Goal: Answer question/provide support: Share knowledge or assist other users

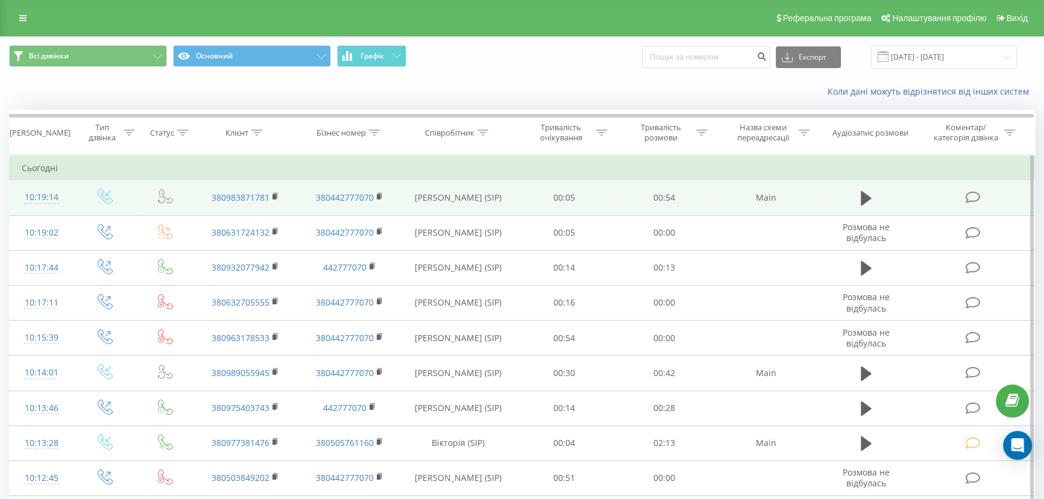
click at [971, 192] on icon at bounding box center [973, 197] width 15 height 13
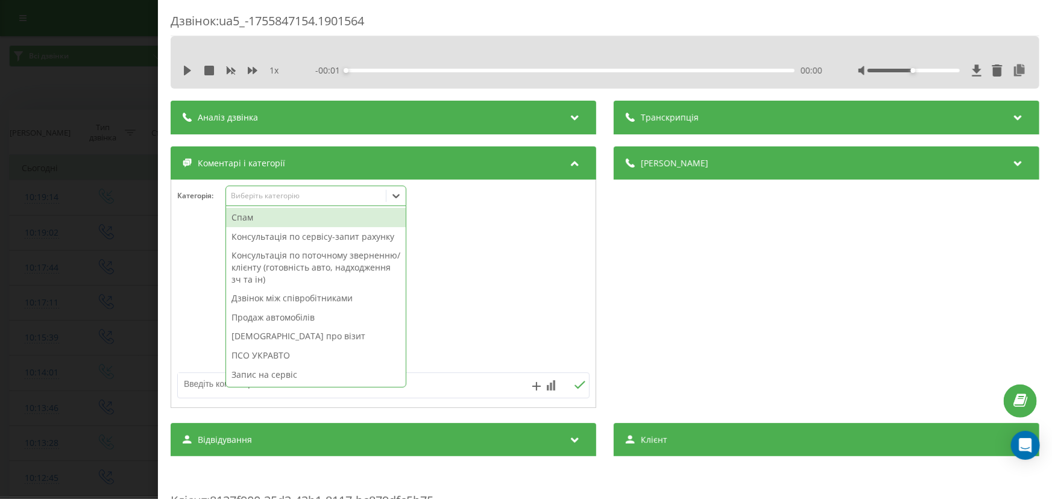
click at [276, 195] on div "Виберіть категорію" at bounding box center [305, 196] width 151 height 10
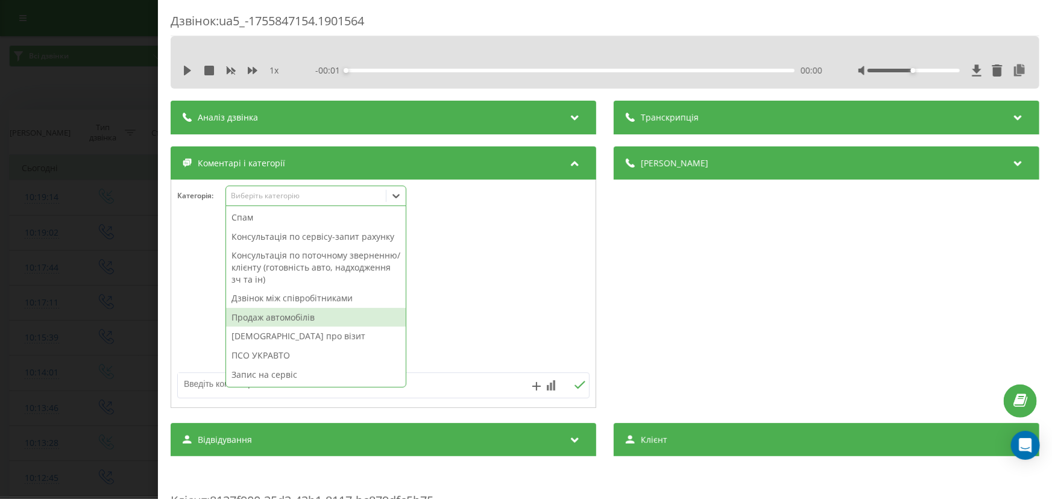
scroll to position [144, 0]
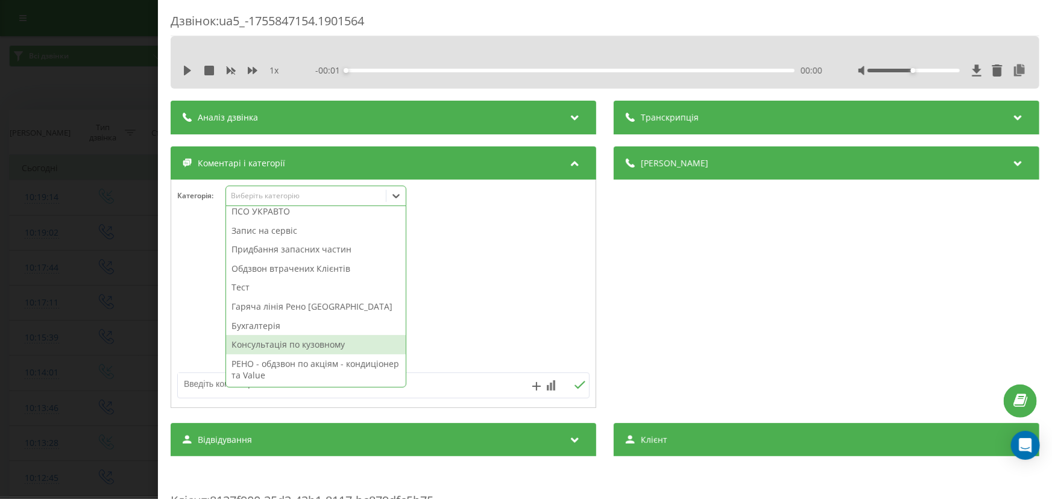
click at [284, 349] on div "Консультація по кузовному" at bounding box center [316, 344] width 180 height 19
click at [188, 387] on textarea at bounding box center [342, 384] width 329 height 22
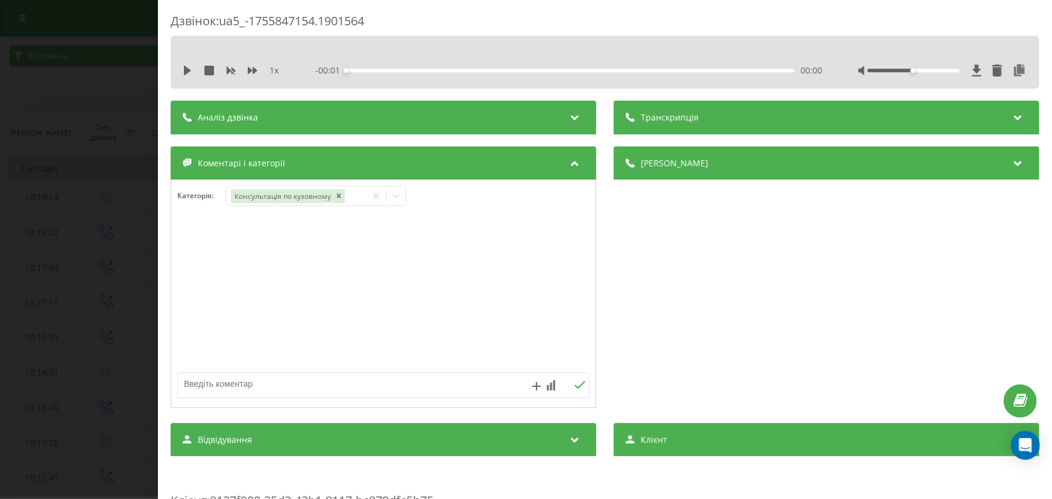
paste textarea "Кл –Салогор Ірина Сергіївна № -380983871781 А\м –MASTER chassis L3H1 2,3D (125h…"
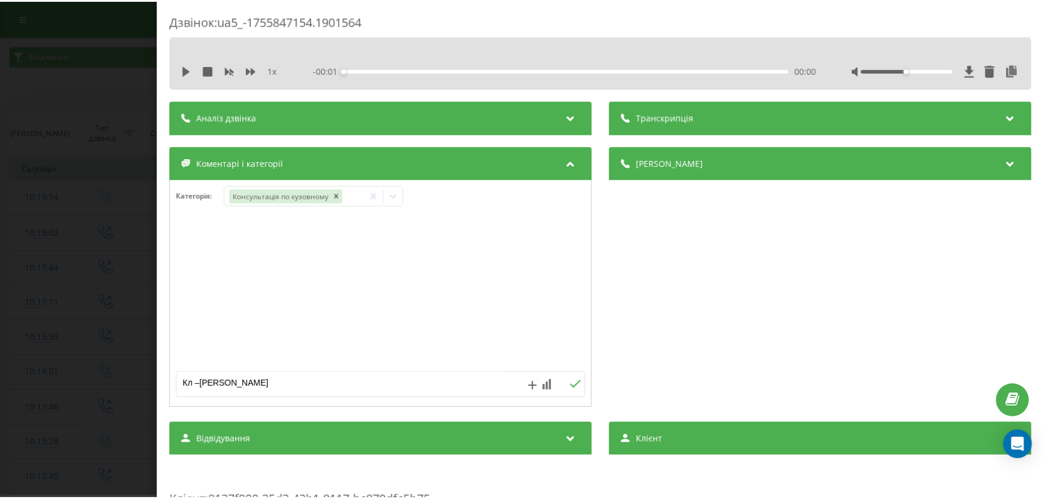
scroll to position [72, 0]
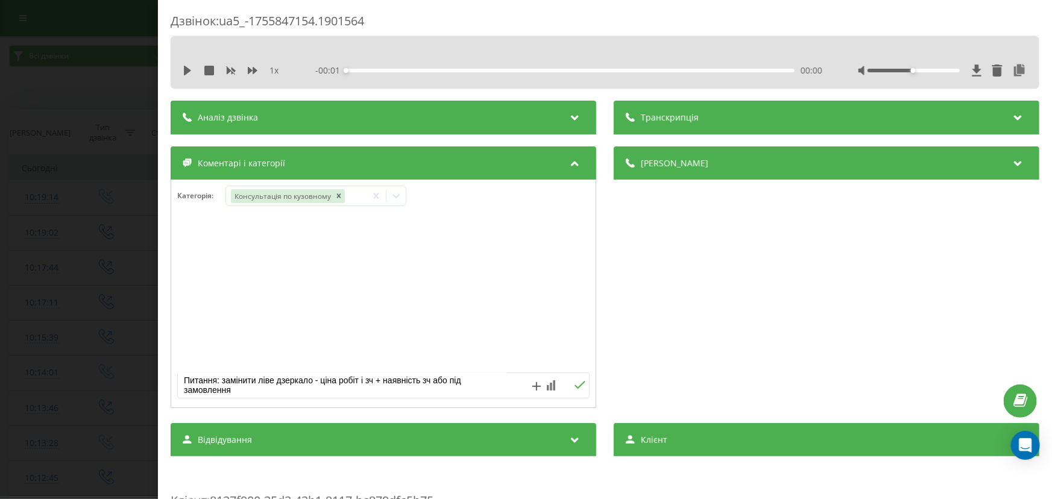
type textarea "Кл –Салогор Ірина Сергіївна № -380983871781 А\м –MASTER chassis L3H1 2,3D (125h…"
click at [574, 385] on icon at bounding box center [579, 385] width 11 height 8
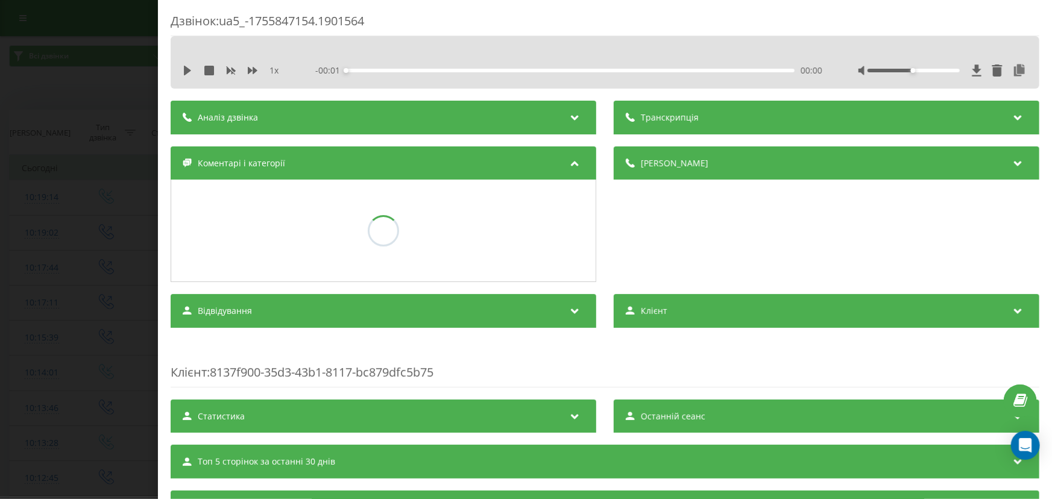
click at [76, 253] on div "Дзвінок : ua5_-1755847154.1901564 1 x - 00:01 00:00 00:00 Транскрипція Для AI-а…" at bounding box center [526, 249] width 1052 height 499
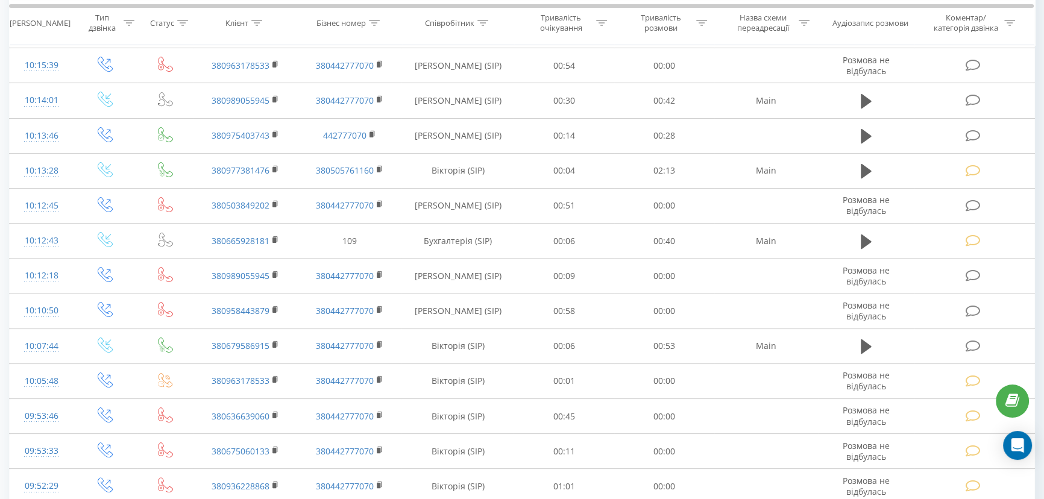
scroll to position [274, 0]
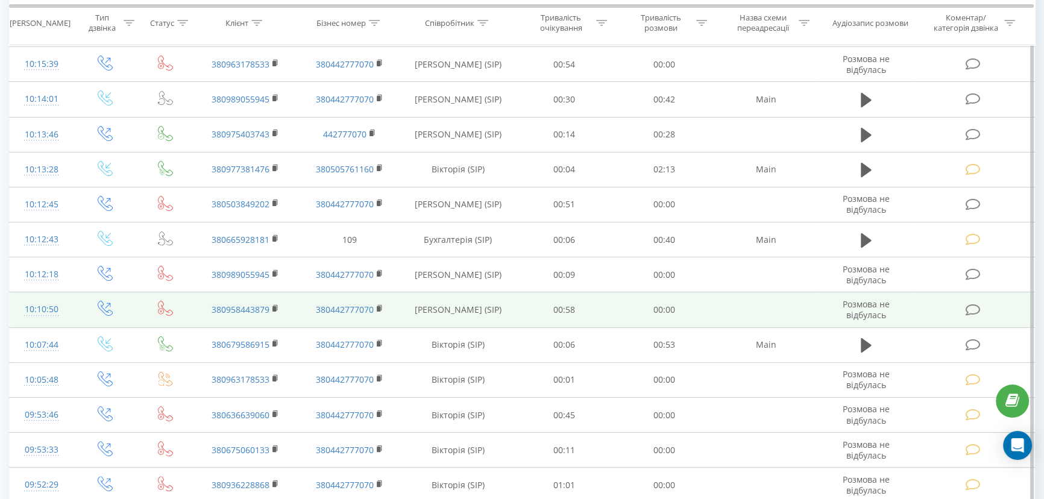
click at [976, 306] on icon at bounding box center [973, 310] width 15 height 13
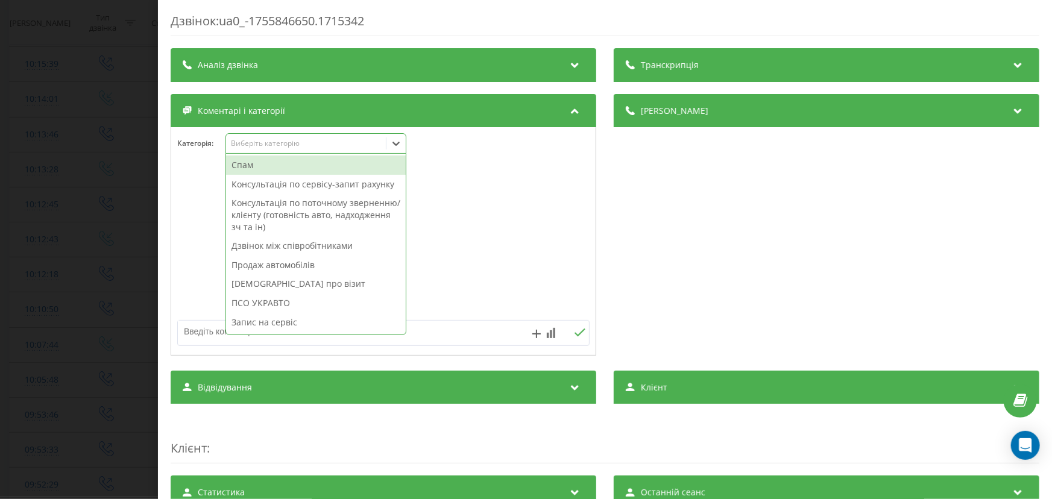
drag, startPoint x: 250, startPoint y: 150, endPoint x: 244, endPoint y: 193, distance: 43.8
click at [248, 150] on div "Виберіть категорію" at bounding box center [306, 143] width 160 height 11
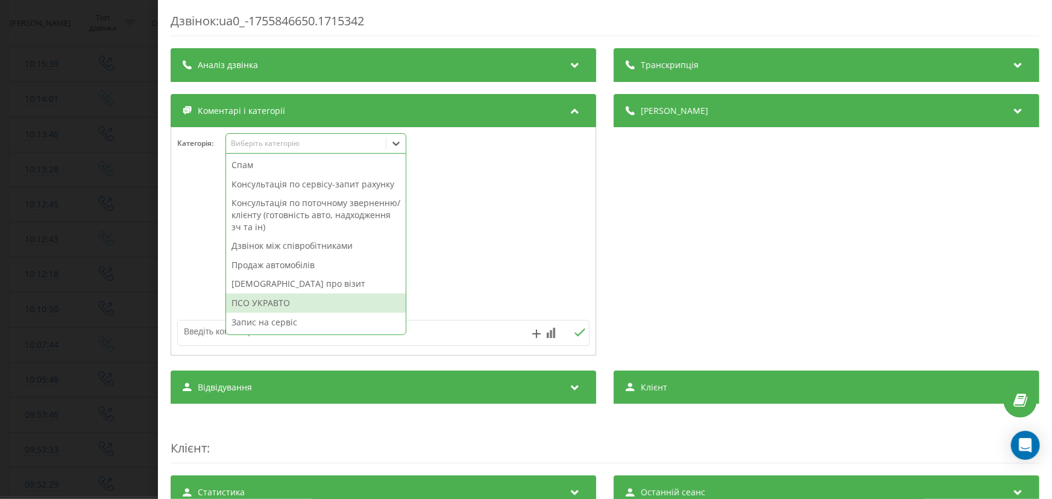
click at [267, 295] on div "ПСО УКРАВТО" at bounding box center [316, 303] width 180 height 19
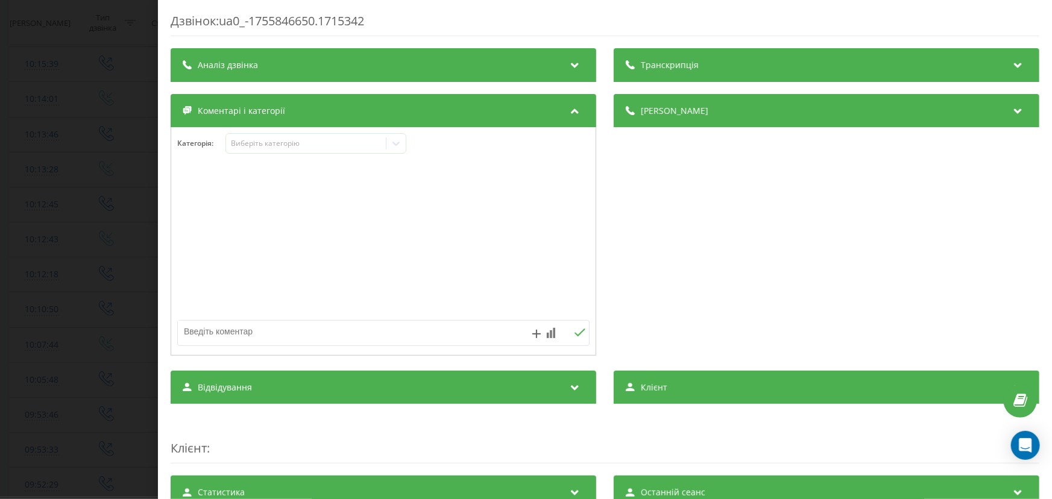
click at [96, 257] on div "Дзвінок : ua0_-1755846650.1715342 Транскрипція Для AI-аналізу майбутніх дзвінкі…" at bounding box center [526, 249] width 1052 height 499
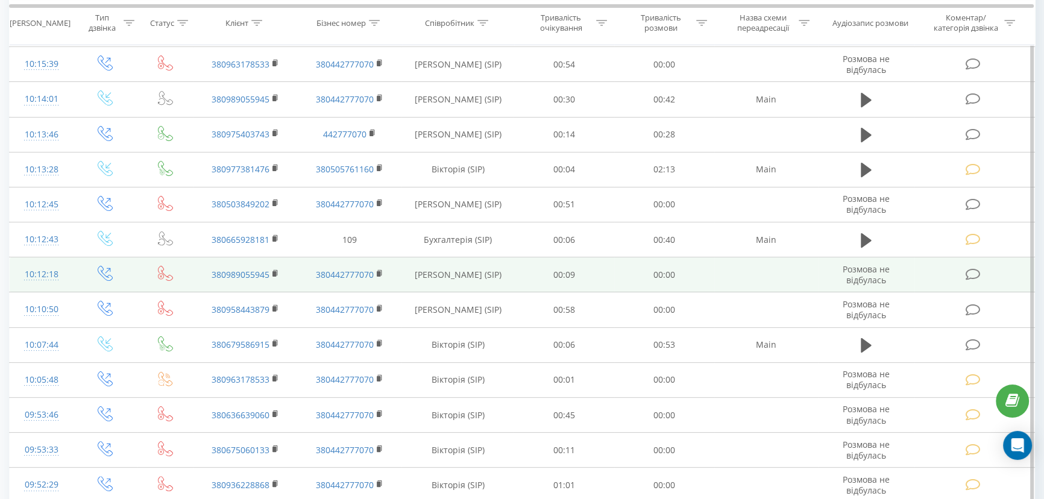
click at [976, 276] on icon at bounding box center [973, 274] width 15 height 13
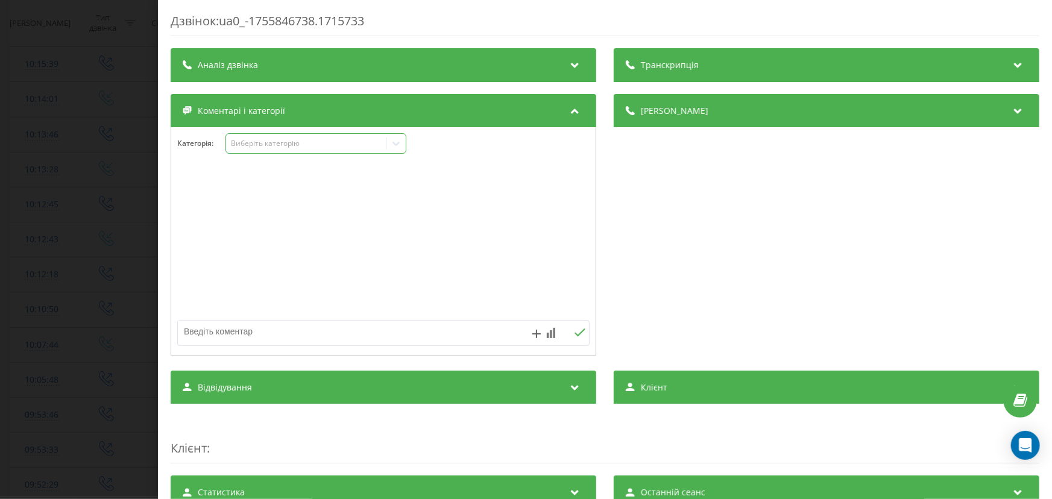
click at [269, 148] on div "Виберіть категорію" at bounding box center [305, 144] width 151 height 10
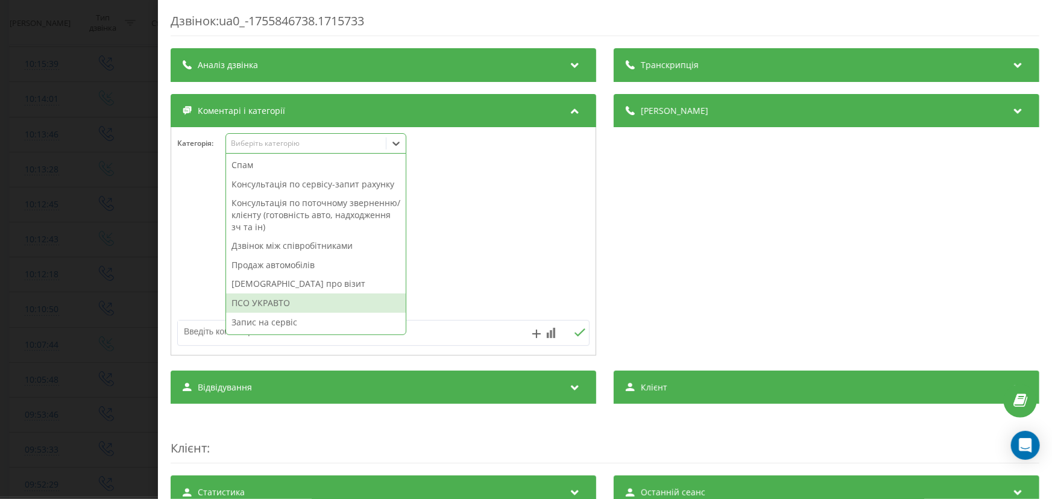
click at [251, 295] on div "ПСО УКРАВТО" at bounding box center [316, 303] width 180 height 19
click at [84, 257] on div "Дзвінок : ua0_-1755846738.1715733 Транскрипція Для AI-аналізу майбутніх дзвінкі…" at bounding box center [526, 249] width 1052 height 499
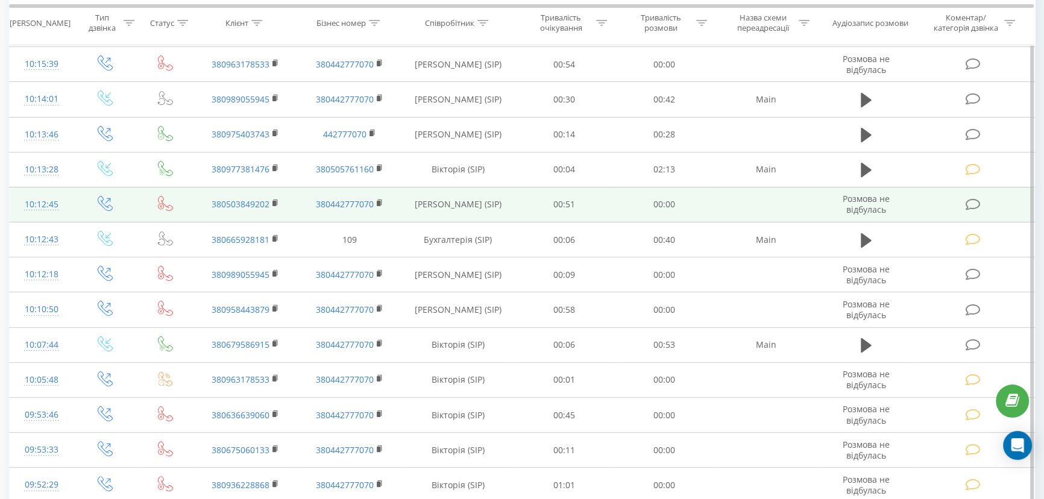
click at [977, 209] on icon at bounding box center [973, 204] width 15 height 13
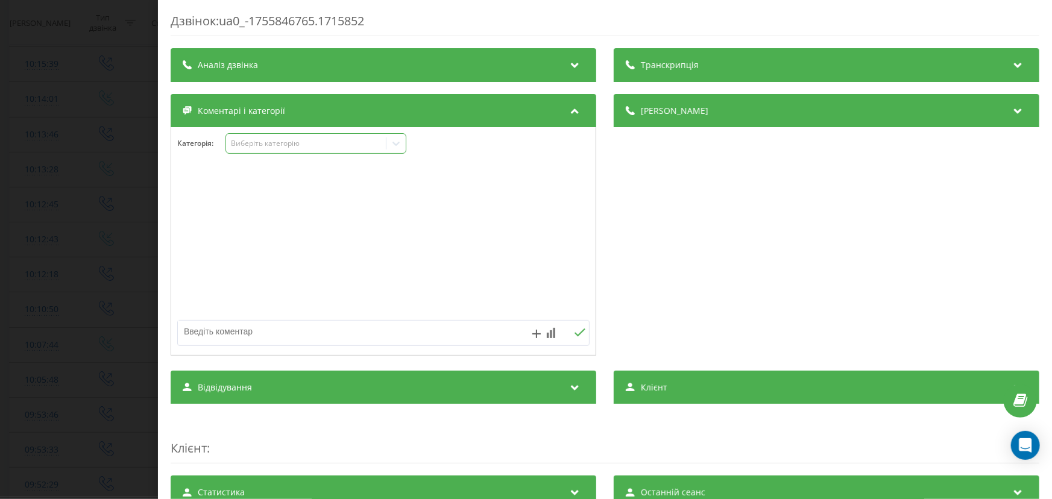
click at [270, 150] on div "Виберіть категорію" at bounding box center [316, 143] width 181 height 21
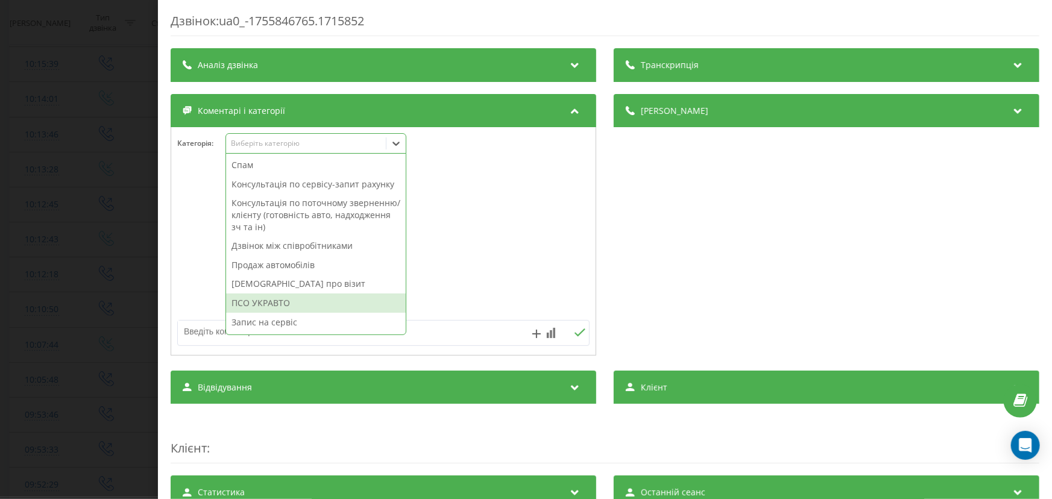
click at [297, 302] on div "ПСО УКРАВТО" at bounding box center [316, 303] width 180 height 19
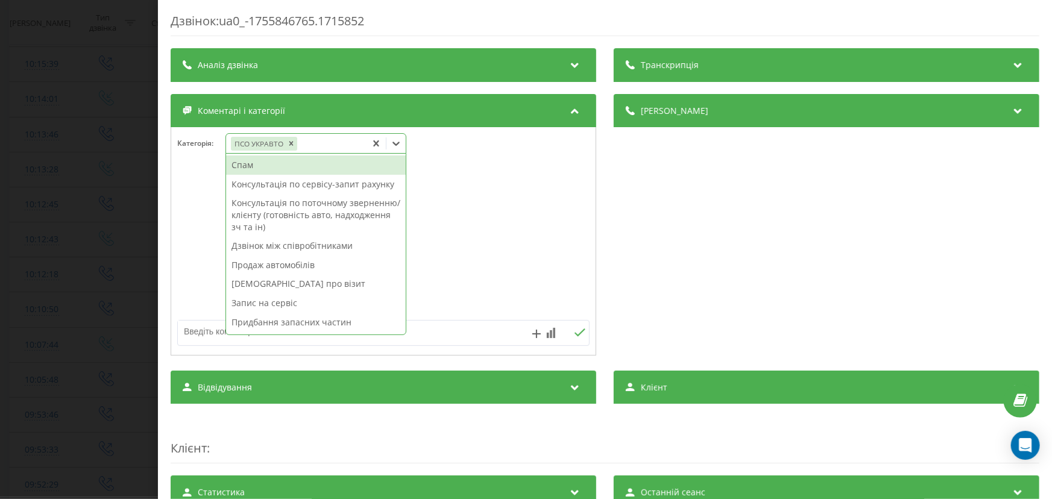
click at [71, 245] on div "Дзвінок : ua0_-1755846765.1715852 Транскрипція Для AI-аналізу майбутніх дзвінкі…" at bounding box center [526, 249] width 1052 height 499
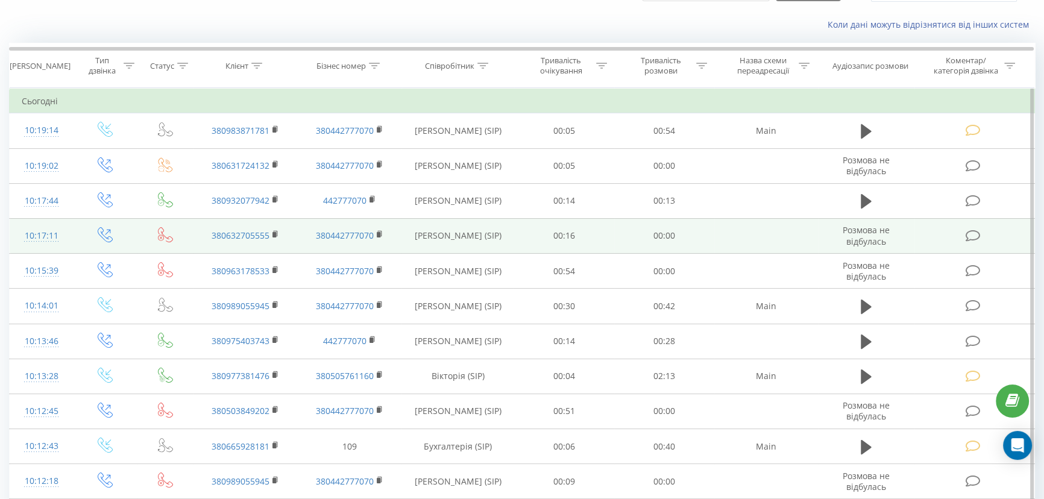
scroll to position [54, 0]
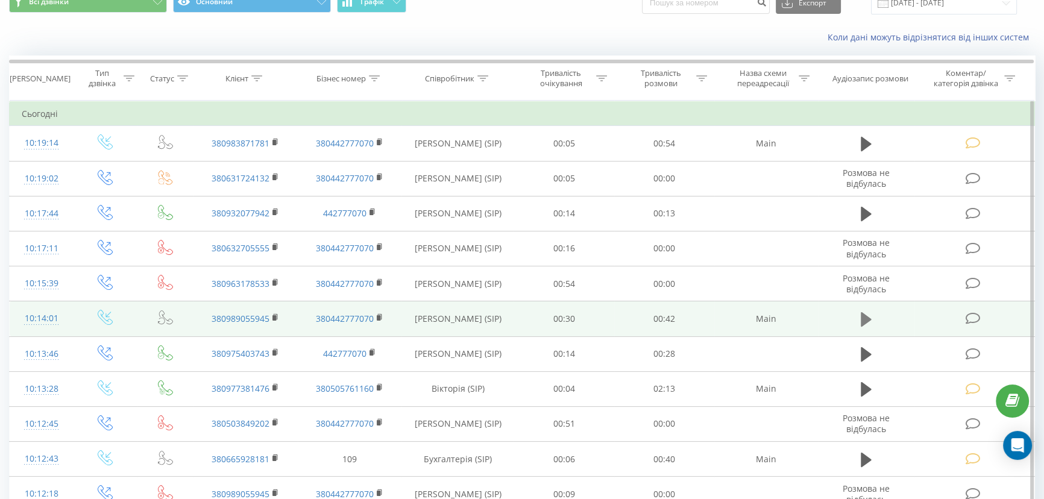
click at [862, 321] on icon at bounding box center [866, 319] width 11 height 14
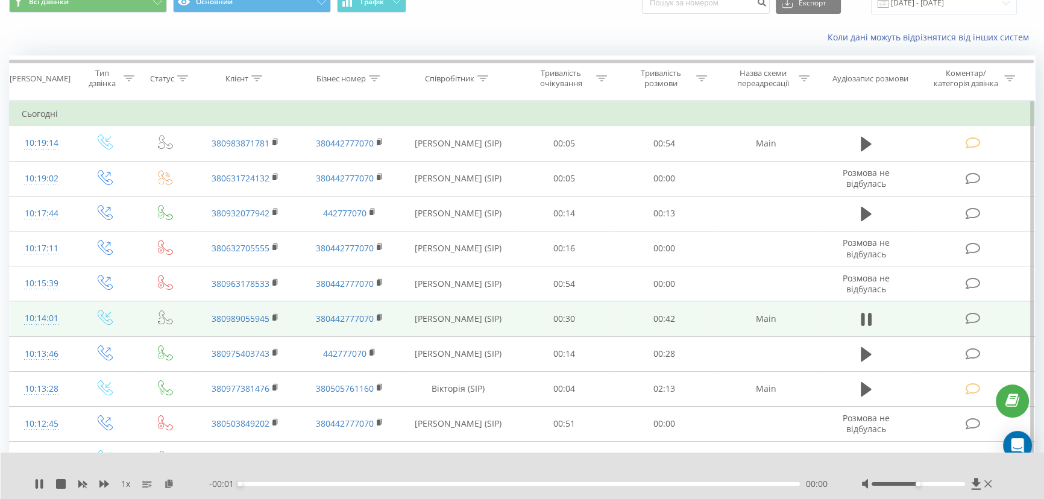
click at [284, 481] on div "- 00:01 00:00 00:00" at bounding box center [520, 484] width 622 height 12
click at [289, 483] on div "00:00" at bounding box center [520, 484] width 560 height 4
click at [316, 482] on div "00:04" at bounding box center [520, 484] width 560 height 4
click at [337, 484] on div "00:07" at bounding box center [520, 484] width 560 height 4
click at [989, 484] on icon at bounding box center [988, 484] width 7 height 10
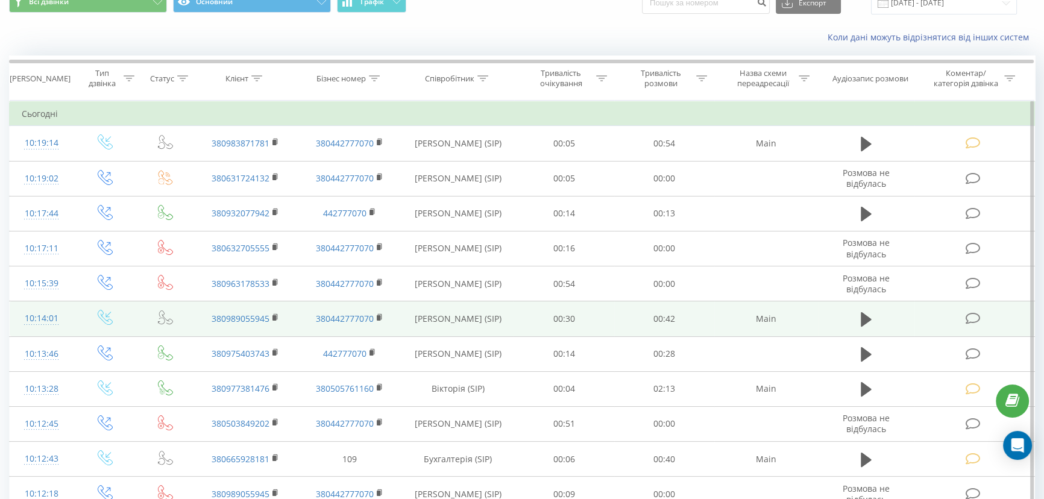
click at [974, 317] on icon at bounding box center [973, 318] width 15 height 13
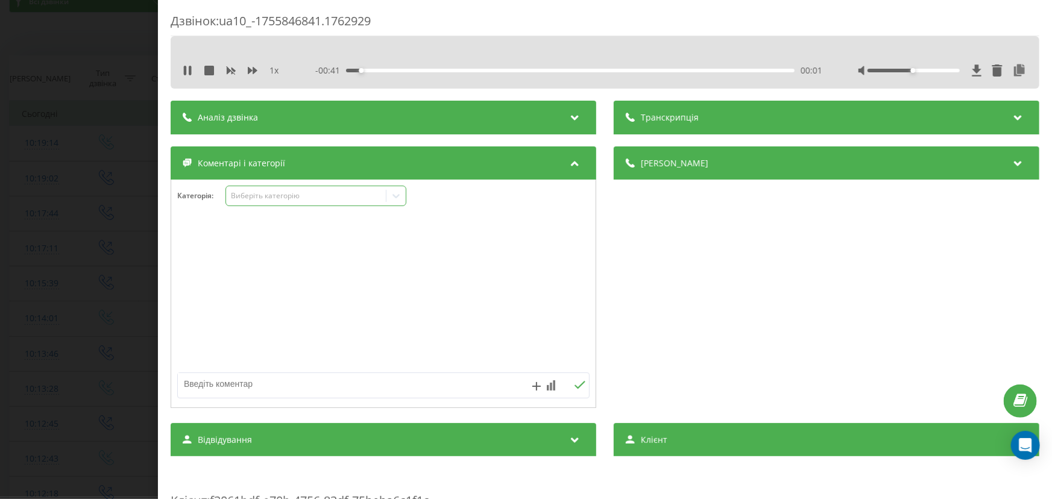
click at [272, 204] on div "Виберіть категорію" at bounding box center [316, 196] width 181 height 21
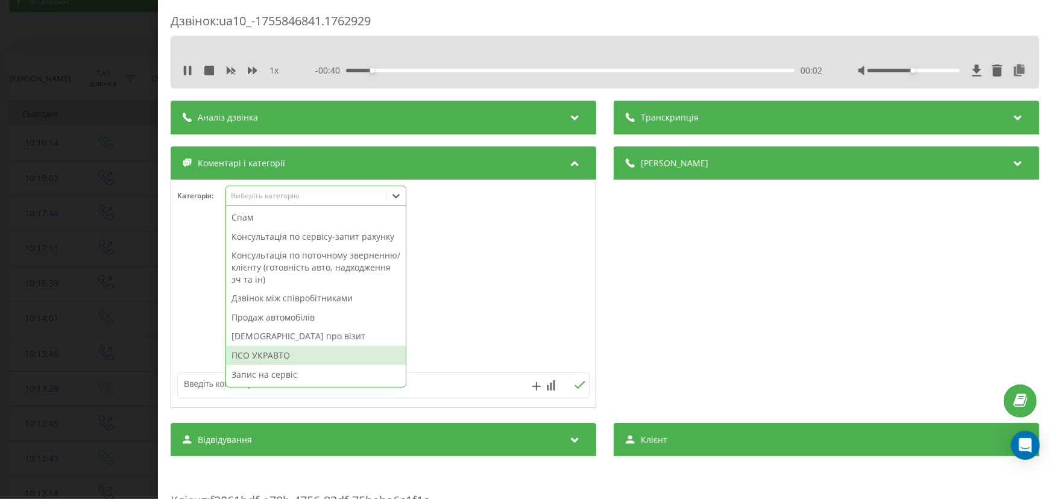
click at [270, 350] on div "ПСО УКРАВТО" at bounding box center [316, 355] width 180 height 19
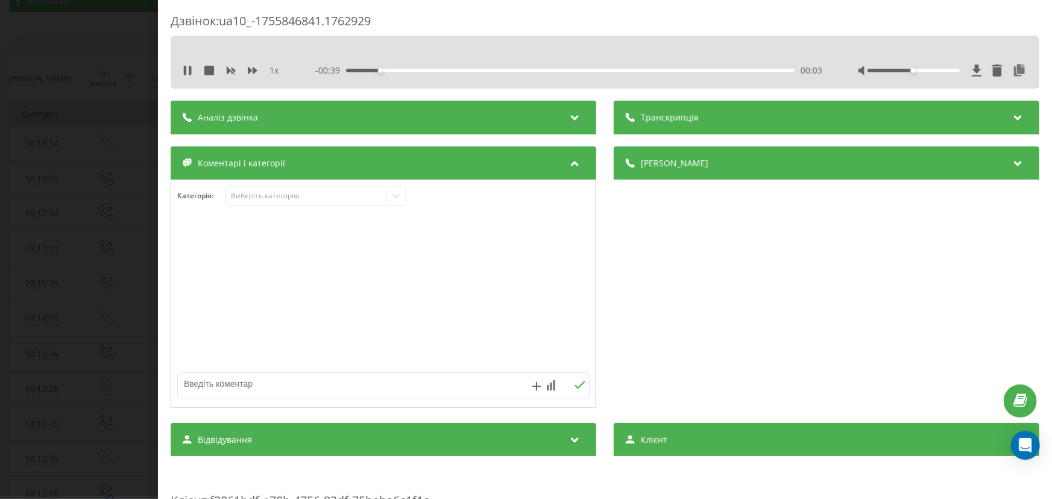
click at [78, 303] on div "Дзвінок : ua10_-1755846841.1762929 1 x - 00:39 00:03 00:03 Транскрипція Для AI-…" at bounding box center [526, 249] width 1052 height 499
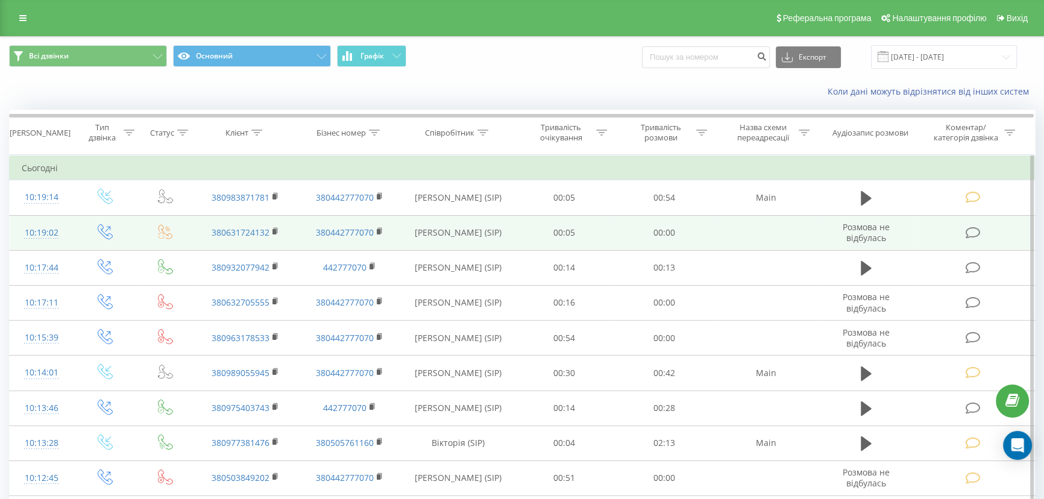
click at [980, 227] on icon at bounding box center [973, 233] width 15 height 13
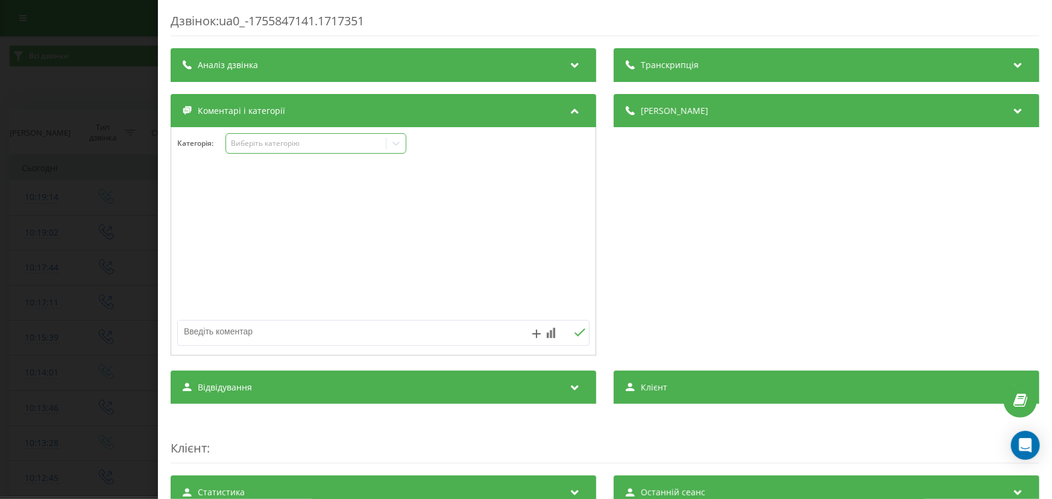
click at [258, 145] on div "Виберіть категорію" at bounding box center [305, 144] width 151 height 10
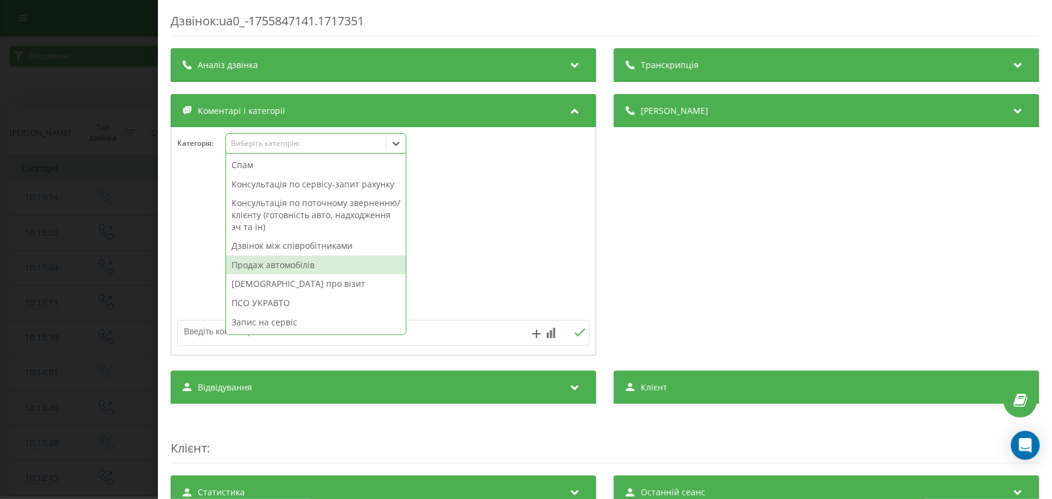
scroll to position [144, 0]
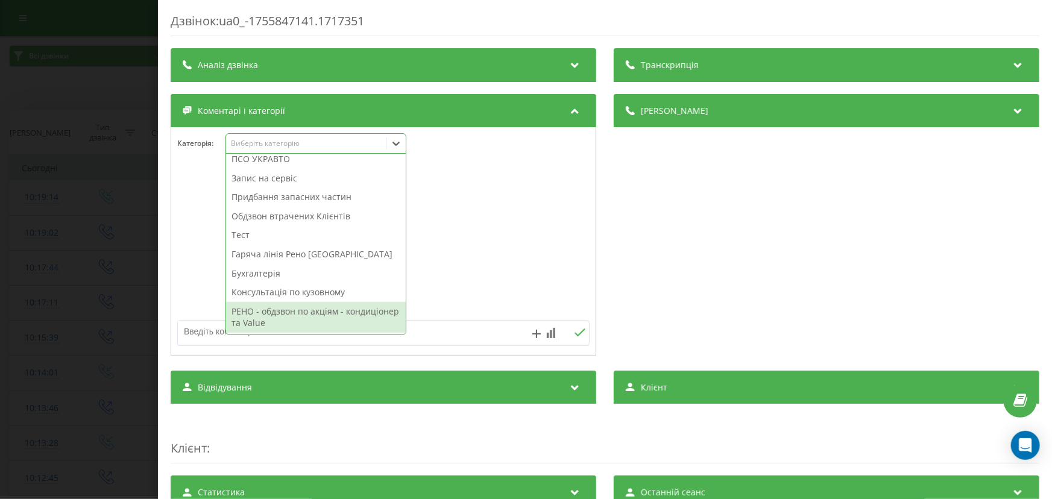
click at [265, 316] on div "РЕНО - обдзвон по акціям - кондиціонер та Value" at bounding box center [316, 317] width 180 height 31
click at [30, 252] on div "Дзвінок : ua0_-1755847141.1717351 Транскрипція Для AI-аналізу майбутніх дзвінкі…" at bounding box center [526, 249] width 1052 height 499
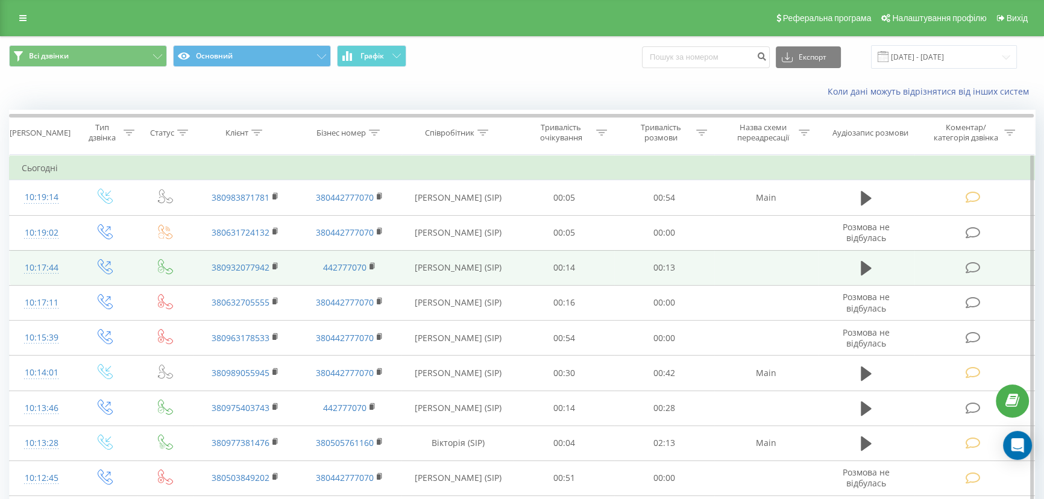
click at [962, 268] on td at bounding box center [975, 267] width 120 height 35
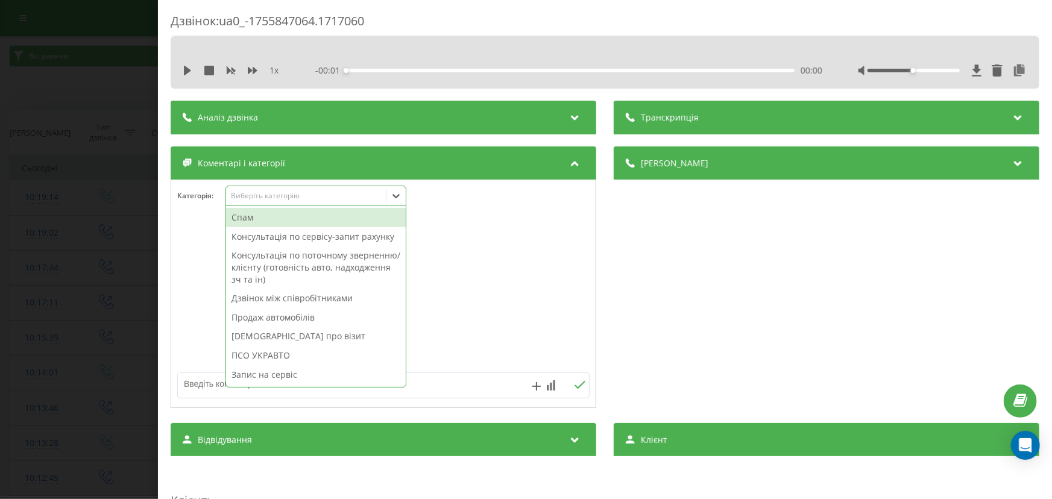
click at [272, 193] on div "Виберіть категорію" at bounding box center [305, 196] width 151 height 10
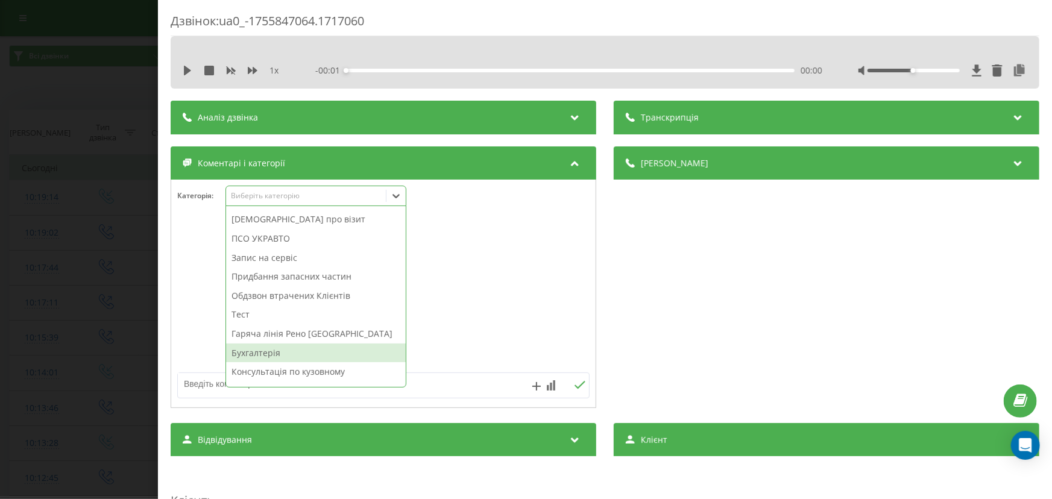
scroll to position [144, 0]
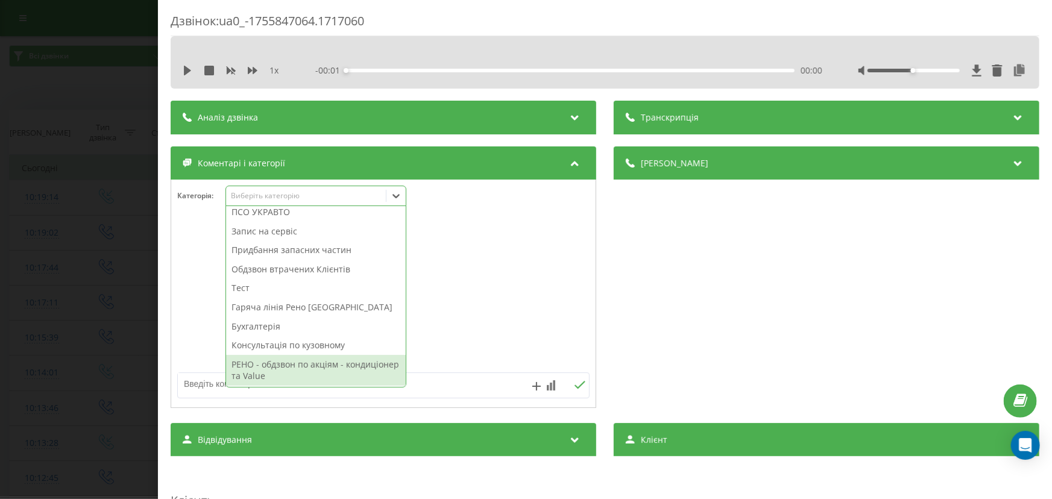
click at [303, 362] on div "РЕНО - обдзвон по акціям - кондиціонер та Value" at bounding box center [316, 370] width 180 height 31
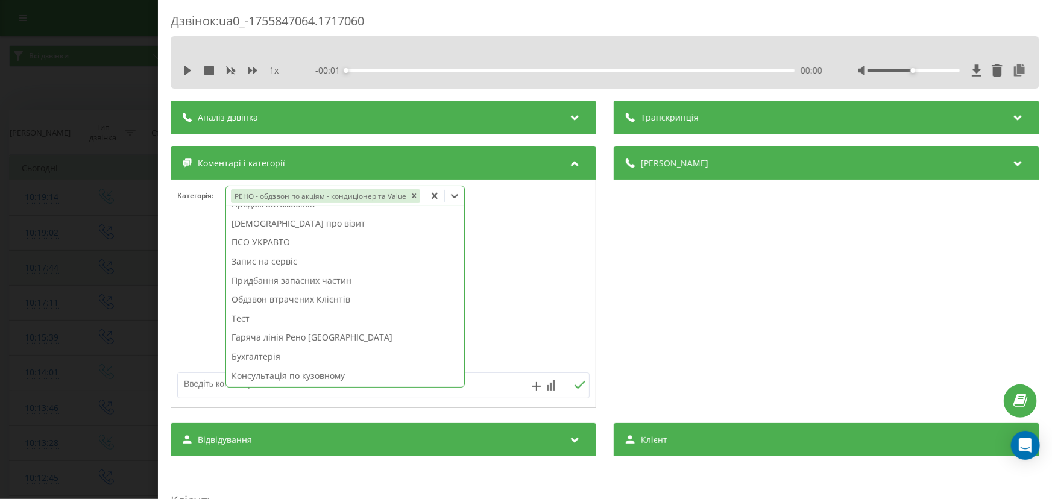
scroll to position [0, 0]
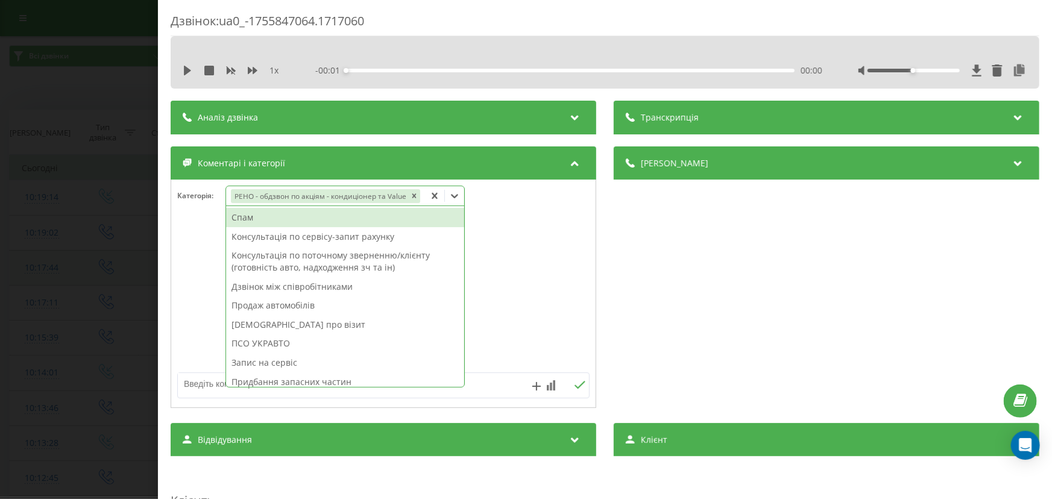
click at [4, 256] on div "Дзвінок : ua0_-1755847064.1717060 1 x - 00:01 00:00 00:00 Транскрипція Для AI-а…" at bounding box center [526, 249] width 1052 height 499
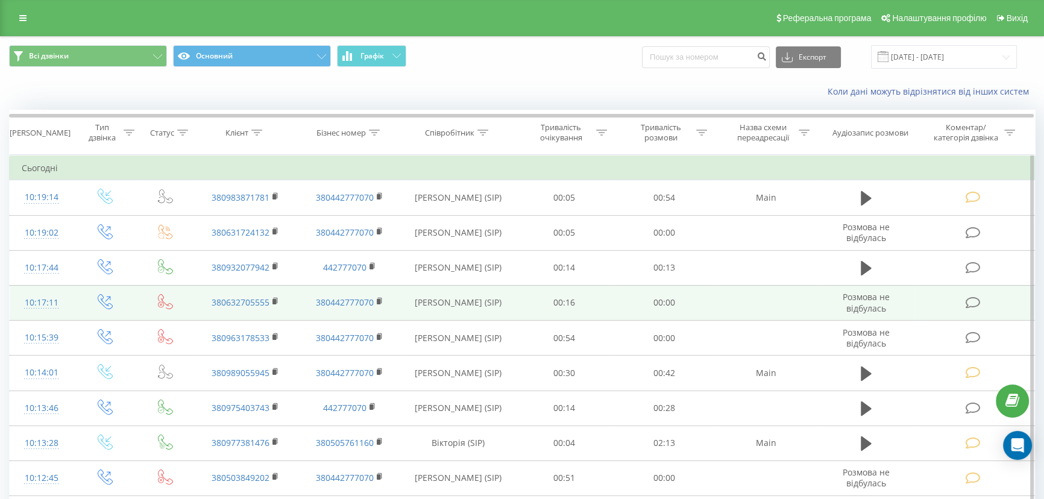
click at [981, 299] on icon at bounding box center [973, 303] width 15 height 13
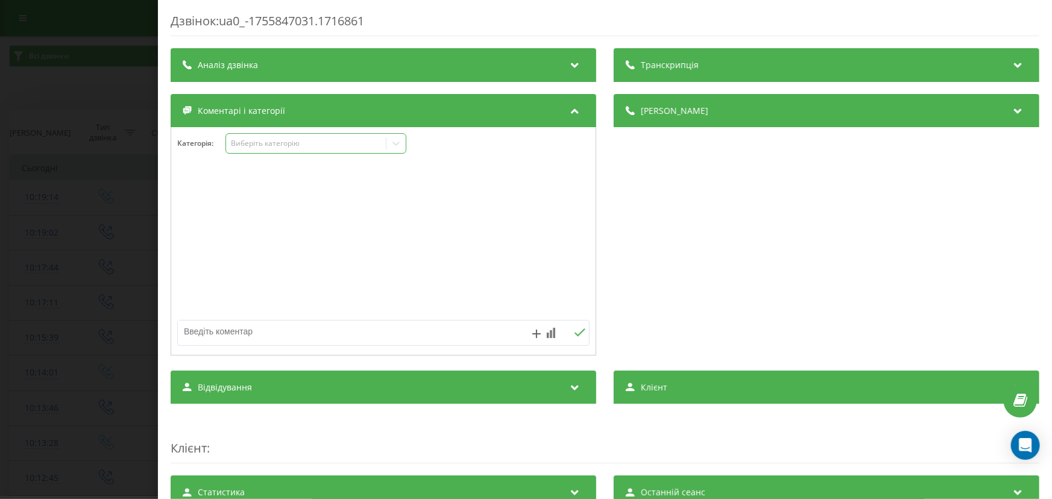
click at [267, 150] on div "Виберіть категорію" at bounding box center [306, 143] width 160 height 11
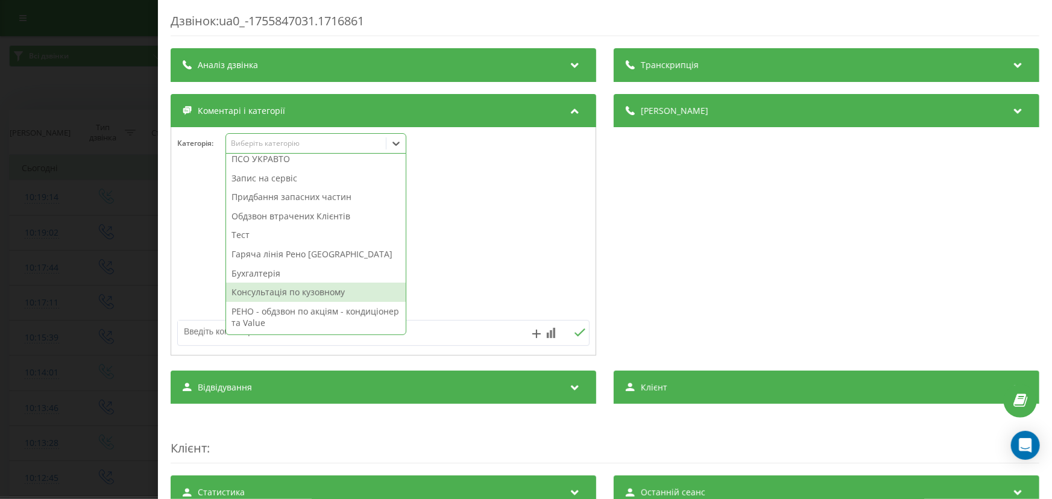
click at [286, 306] on div "РЕНО - обдзвон по акціям - кондиціонер та Value" at bounding box center [316, 317] width 180 height 31
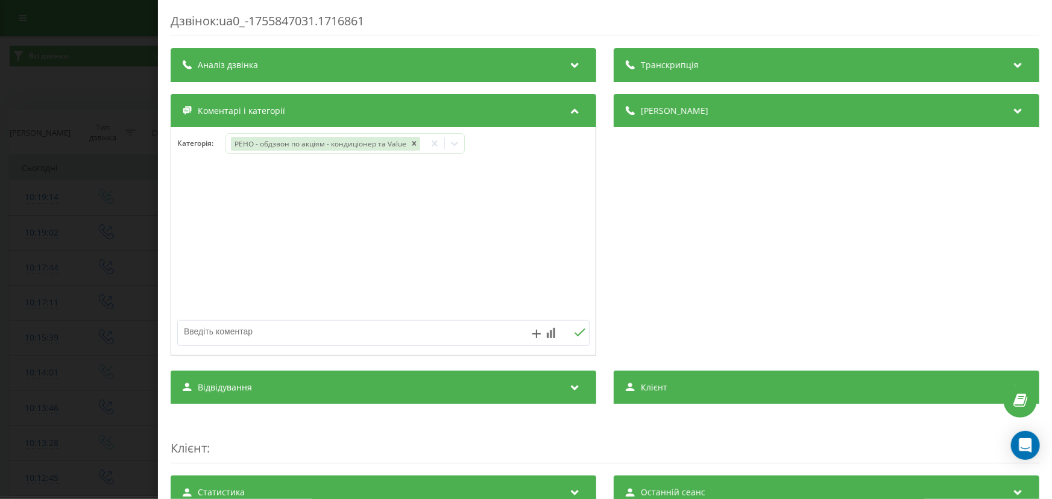
click at [80, 259] on div "Дзвінок : ua0_-1755847031.1716861 Транскрипція Для AI-аналізу майбутніх дзвінкі…" at bounding box center [526, 249] width 1052 height 499
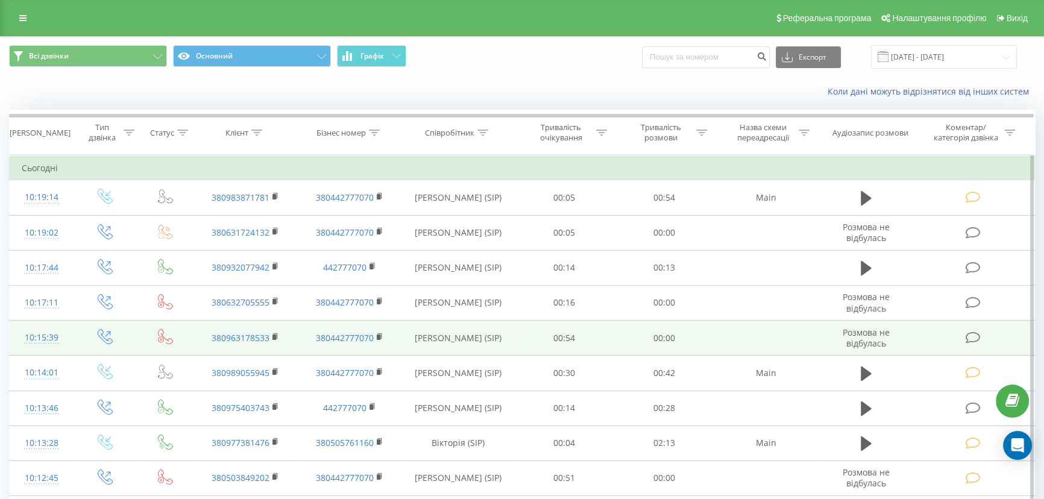
click at [979, 338] on icon at bounding box center [973, 338] width 15 height 13
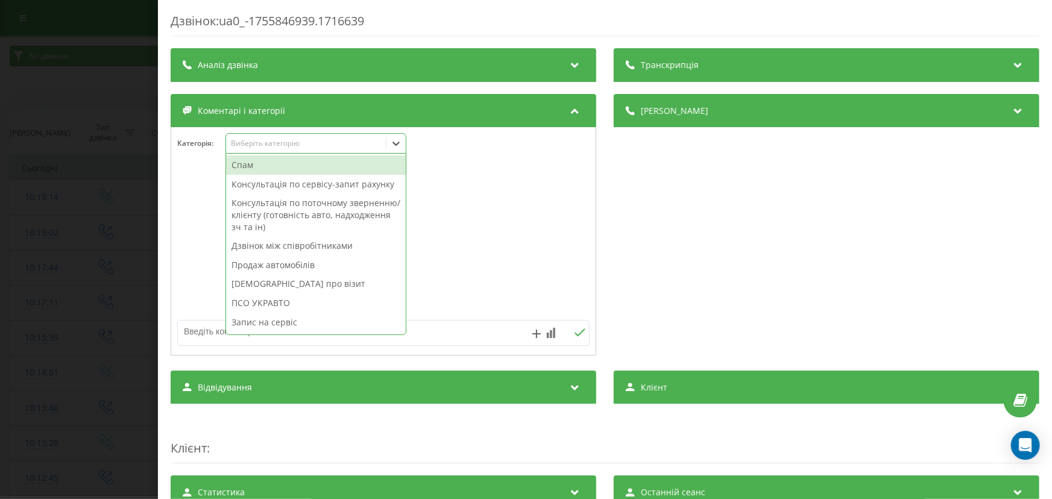
click at [255, 145] on div "Виберіть категорію" at bounding box center [305, 144] width 151 height 10
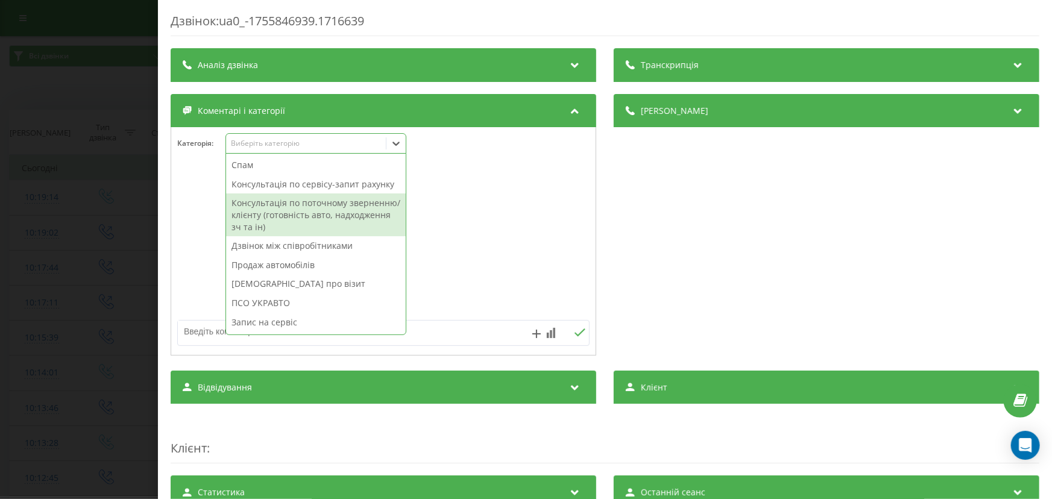
scroll to position [144, 0]
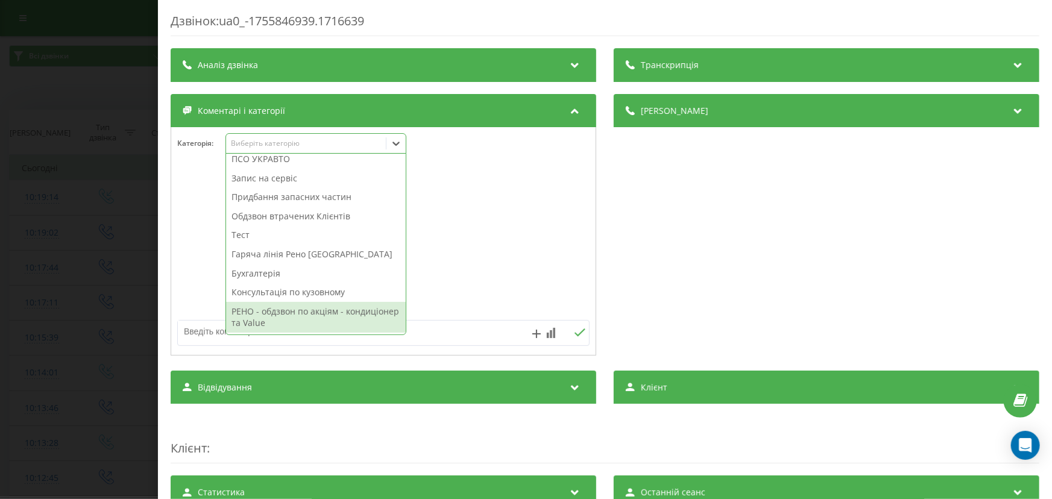
click at [261, 315] on div "РЕНО - обдзвон по акціям - кондиціонер та Value" at bounding box center [316, 317] width 180 height 31
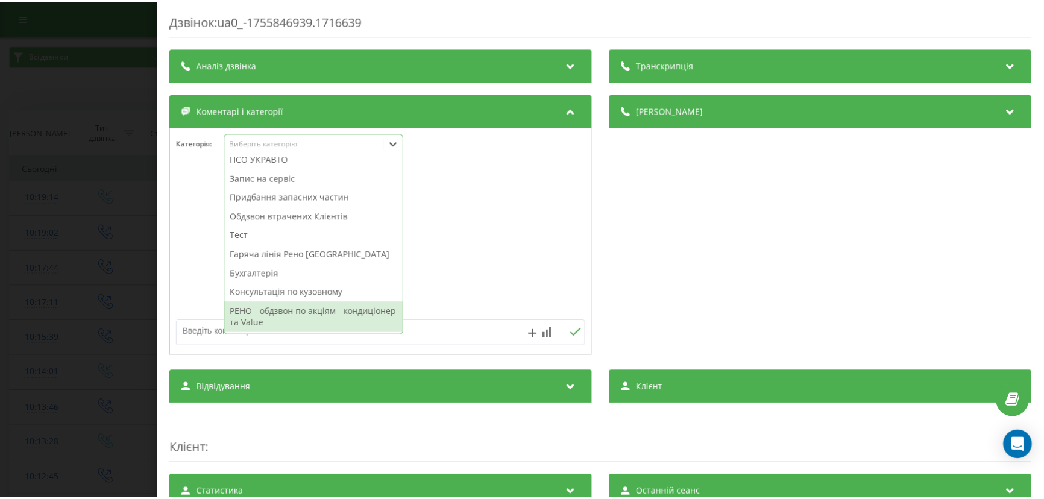
scroll to position [0, 0]
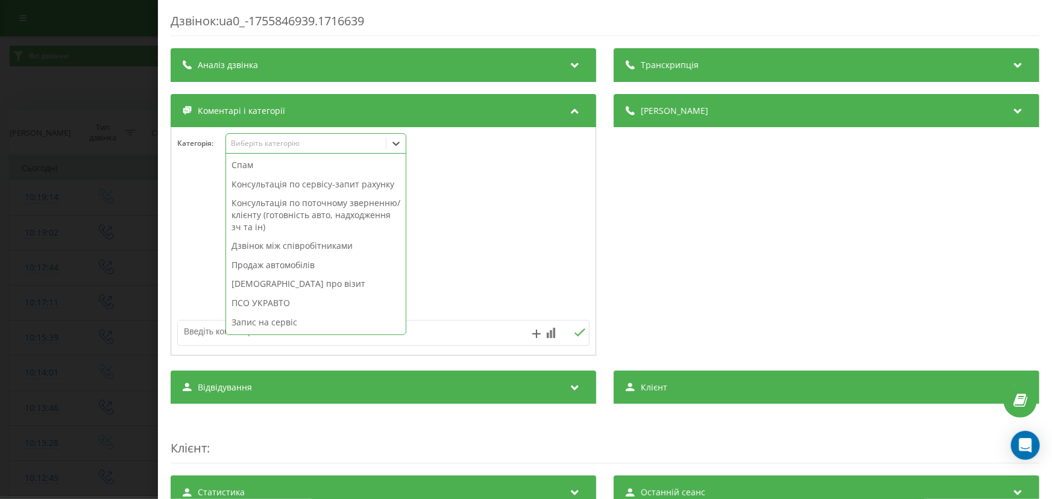
click at [46, 253] on div "Дзвінок : ua0_-1755846939.1716639 Транскрипція Для AI-аналізу майбутніх дзвінкі…" at bounding box center [526, 249] width 1052 height 499
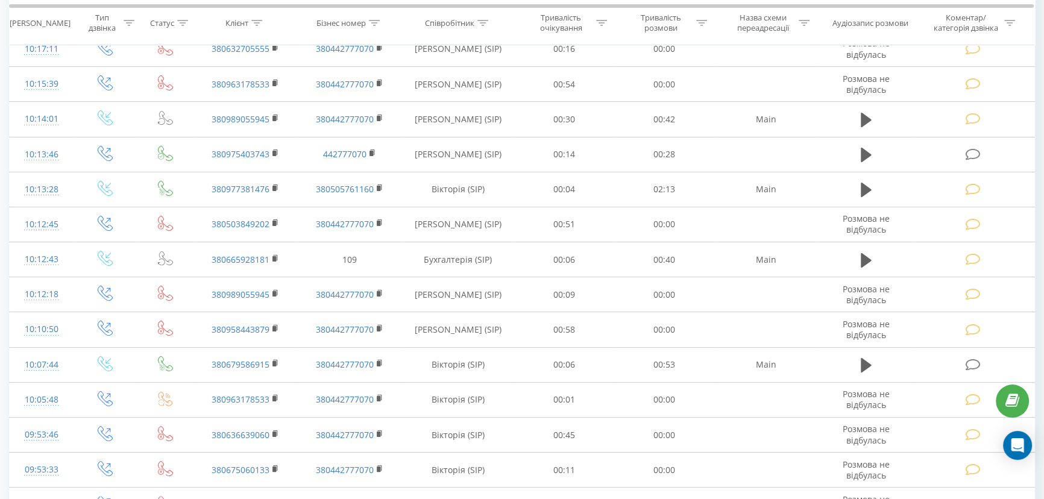
scroll to position [274, 0]
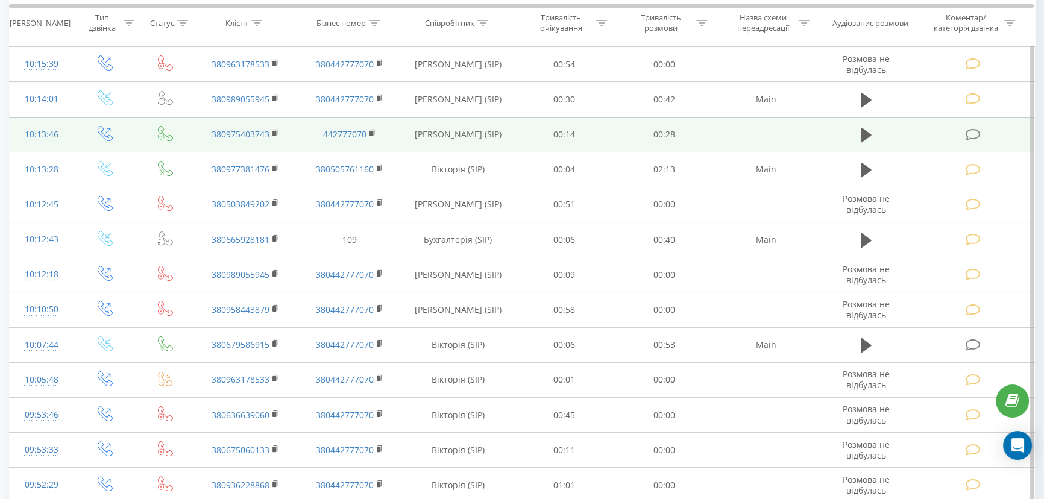
click at [975, 128] on icon at bounding box center [973, 134] width 15 height 13
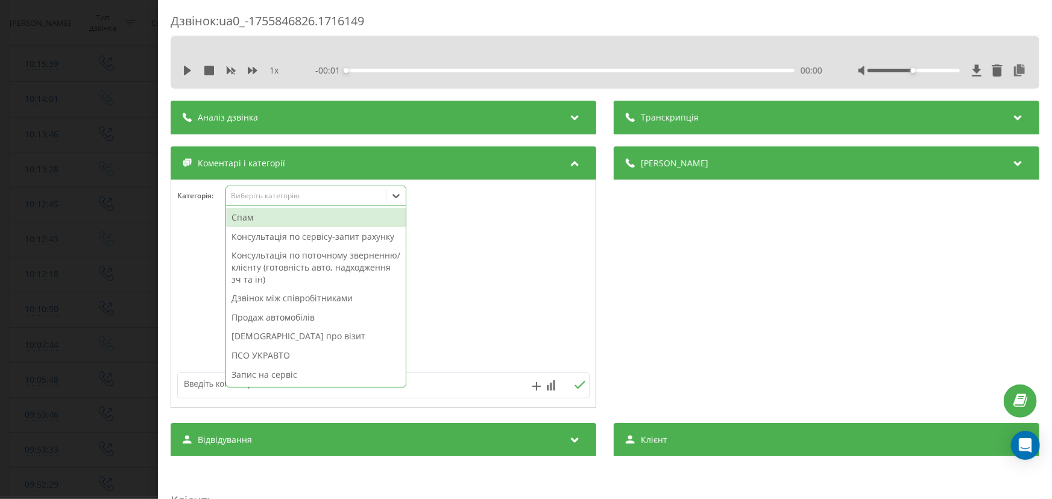
click at [283, 204] on div "Виберіть категорію" at bounding box center [316, 196] width 181 height 21
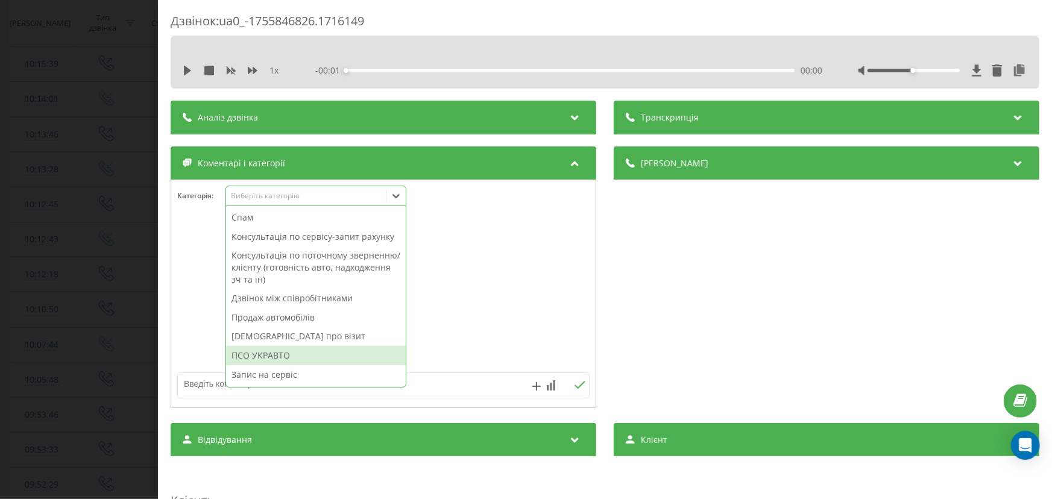
click at [275, 347] on div "ПСО УКРАВТО" at bounding box center [316, 355] width 180 height 19
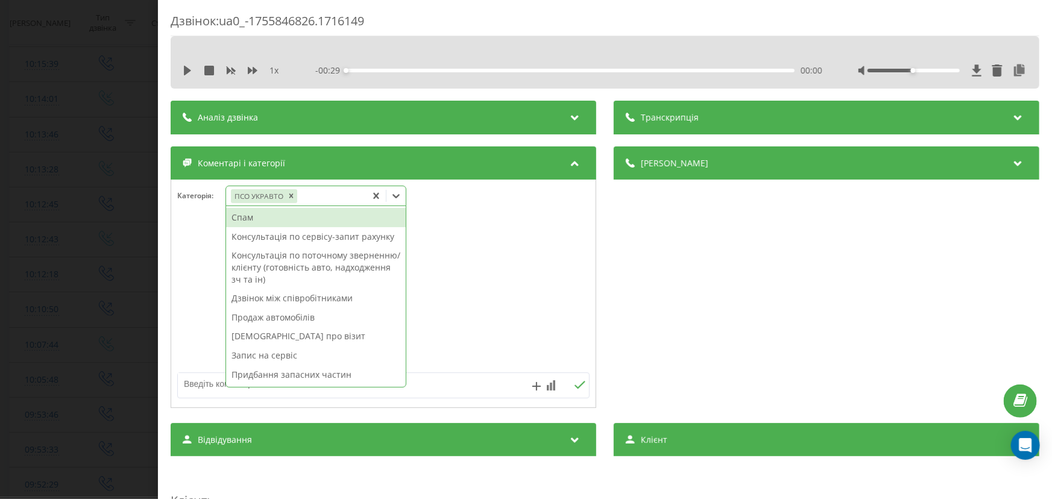
click at [24, 264] on div "Дзвінок : ua0_-1755846826.1716149 1 x - 00:29 00:00 00:00 Транскрипція Для AI-а…" at bounding box center [526, 249] width 1052 height 499
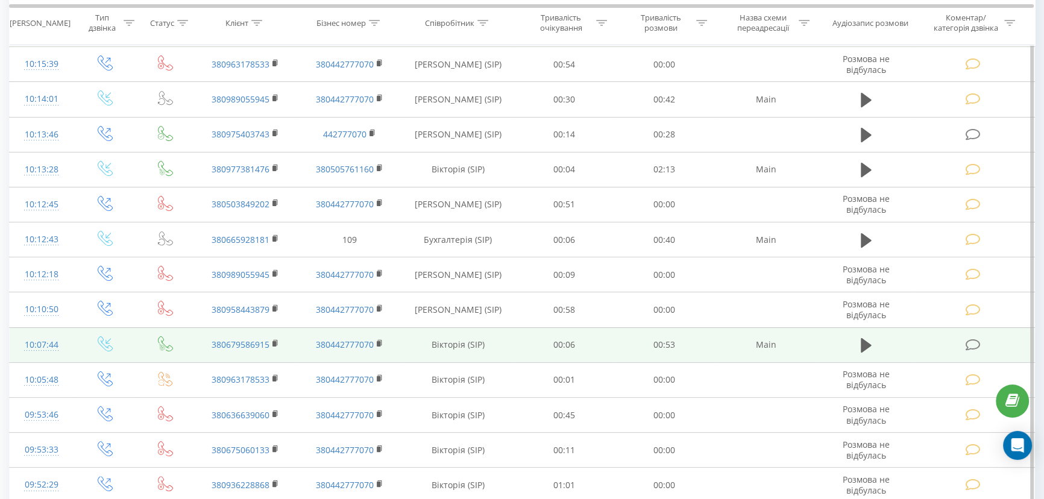
click at [965, 339] on td at bounding box center [975, 344] width 120 height 35
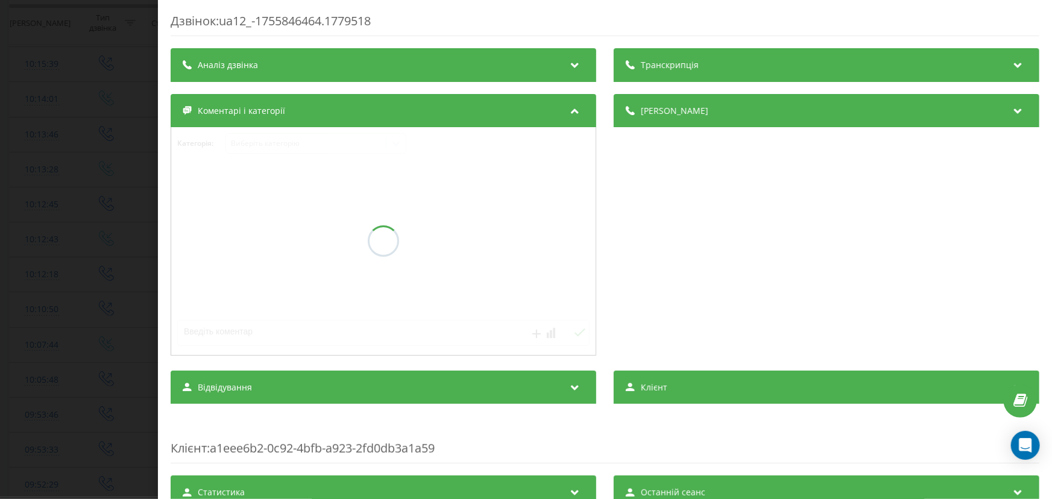
click at [34, 170] on div "Дзвінок : ua12_-1755846464.1779518 Транскрипція Аналіз дзвінка Деталі дзвінка К…" at bounding box center [526, 249] width 1052 height 499
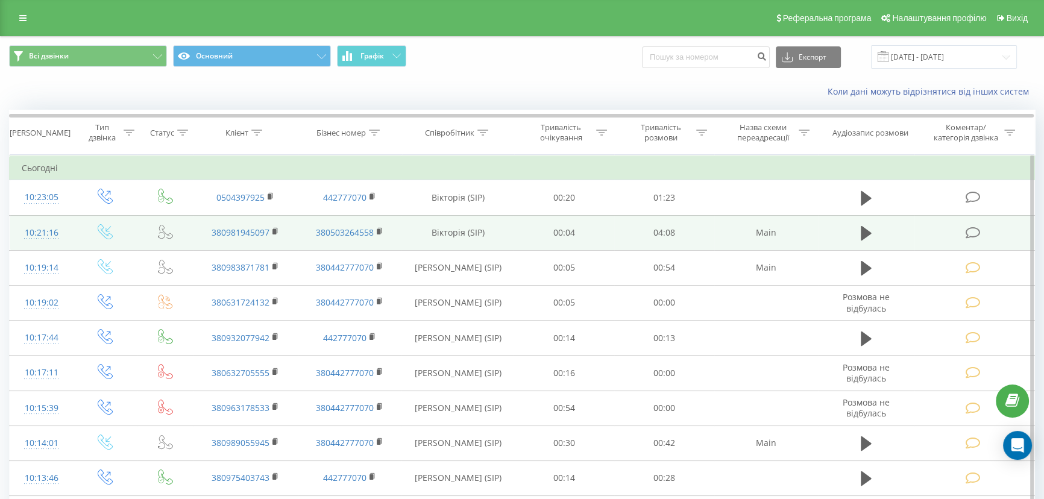
click at [977, 232] on icon at bounding box center [973, 233] width 15 height 13
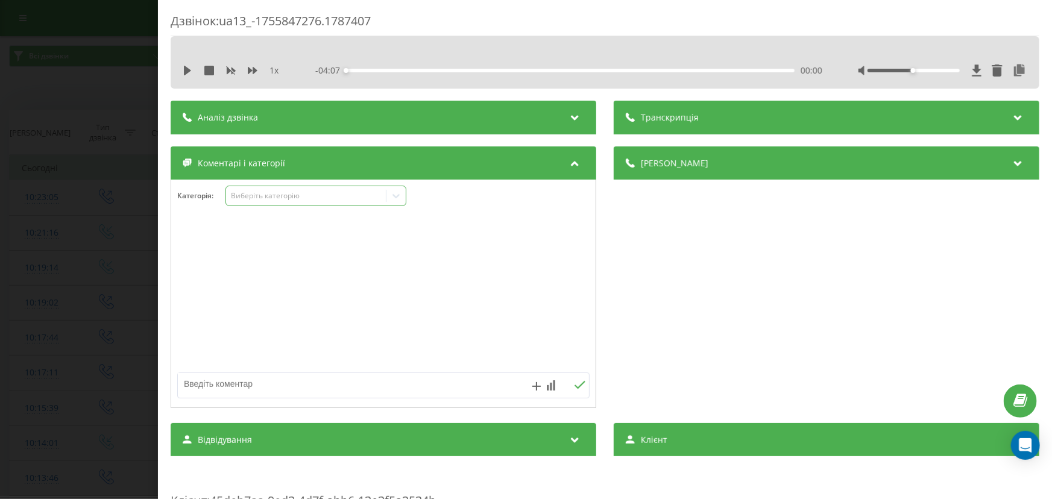
click at [279, 200] on div "Виберіть категорію" at bounding box center [305, 196] width 151 height 10
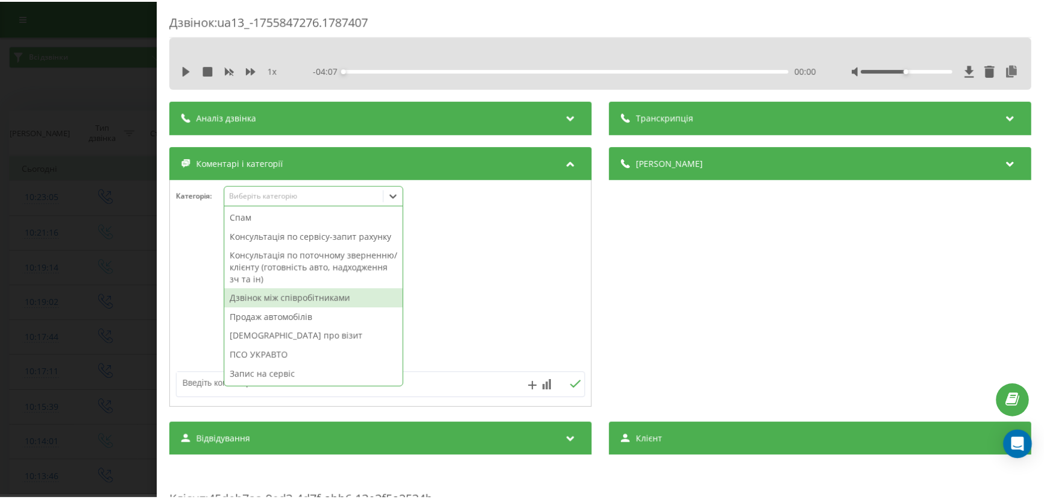
scroll to position [144, 0]
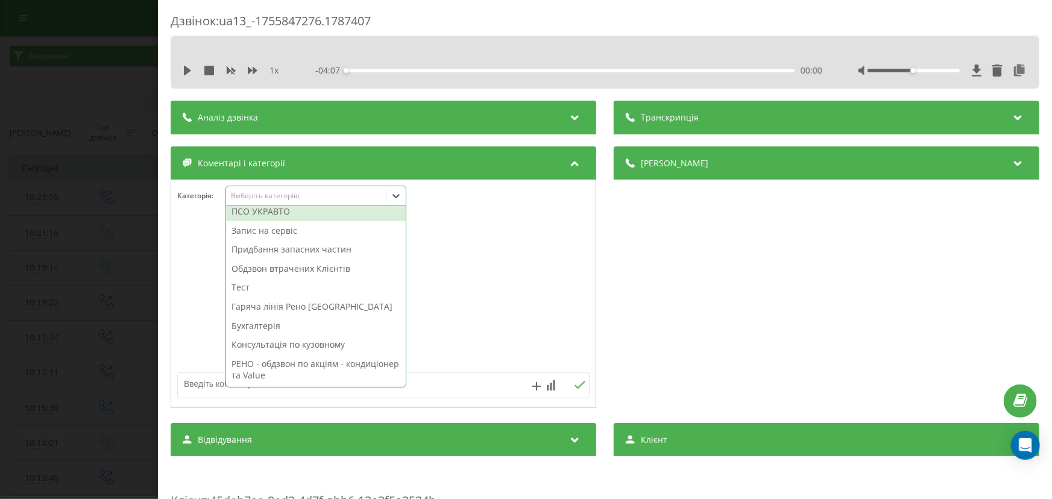
click at [265, 217] on div "ПСО УКРАВТО" at bounding box center [316, 211] width 180 height 19
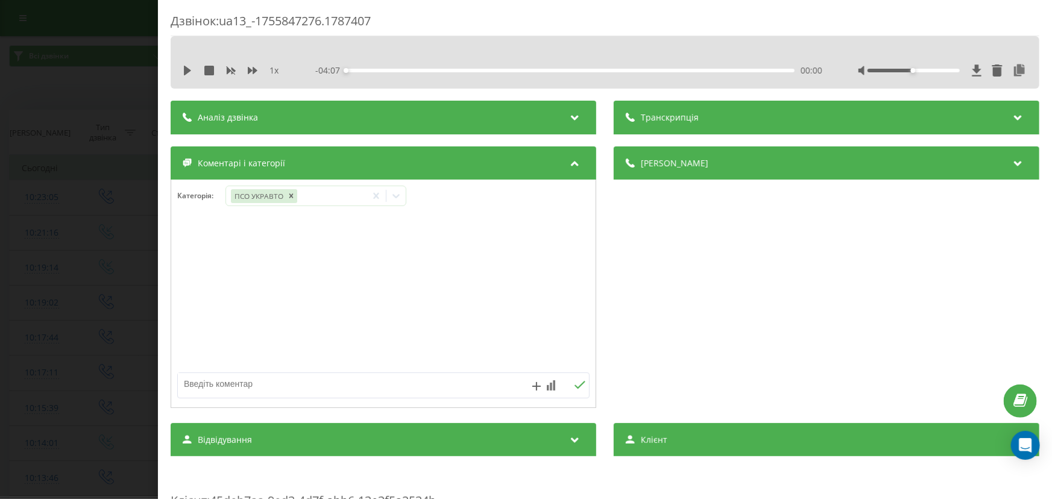
click at [74, 255] on div "Дзвінок : ua13_-1755847276.1787407 1 x - 04:07 00:00 00:00 Транскрипція Для AI-…" at bounding box center [526, 249] width 1052 height 499
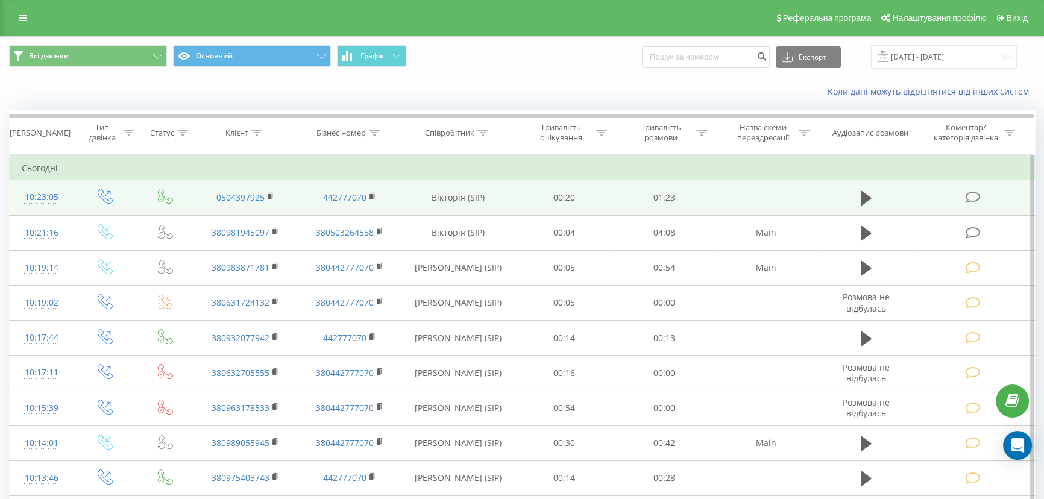
click at [971, 195] on icon at bounding box center [973, 197] width 15 height 13
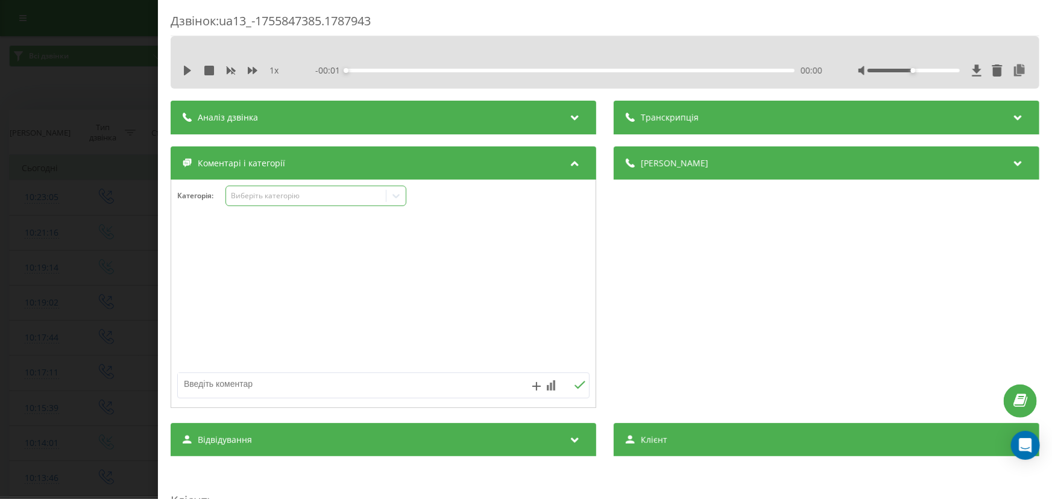
click at [274, 194] on div "Виберіть категорію" at bounding box center [305, 196] width 151 height 10
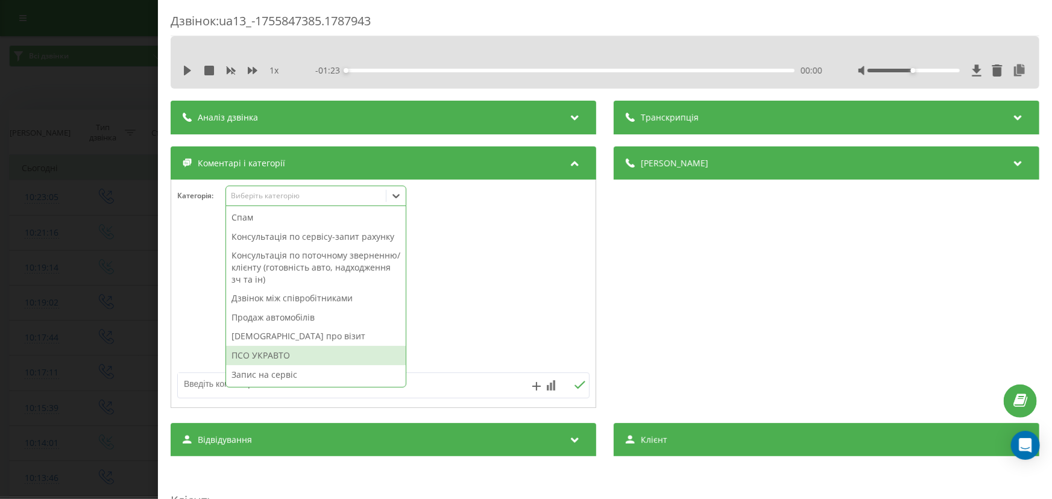
click at [291, 351] on div "ПСО УКРАВТО" at bounding box center [316, 355] width 180 height 19
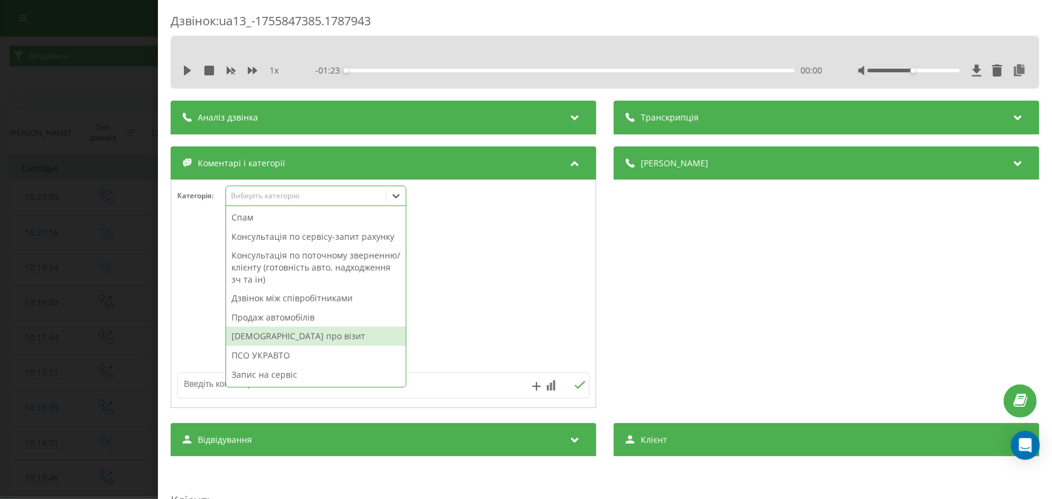
click at [121, 300] on div "Дзвінок : ua13_-1755847385.1787943 1 x - 01:23 00:00 00:00 Транскрипція Для AI-…" at bounding box center [526, 249] width 1052 height 499
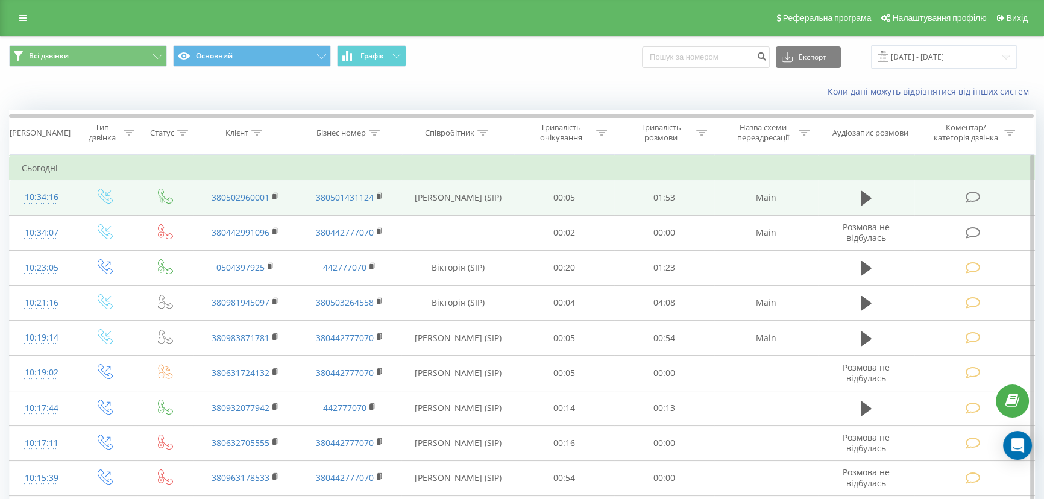
click at [971, 196] on icon at bounding box center [973, 197] width 15 height 13
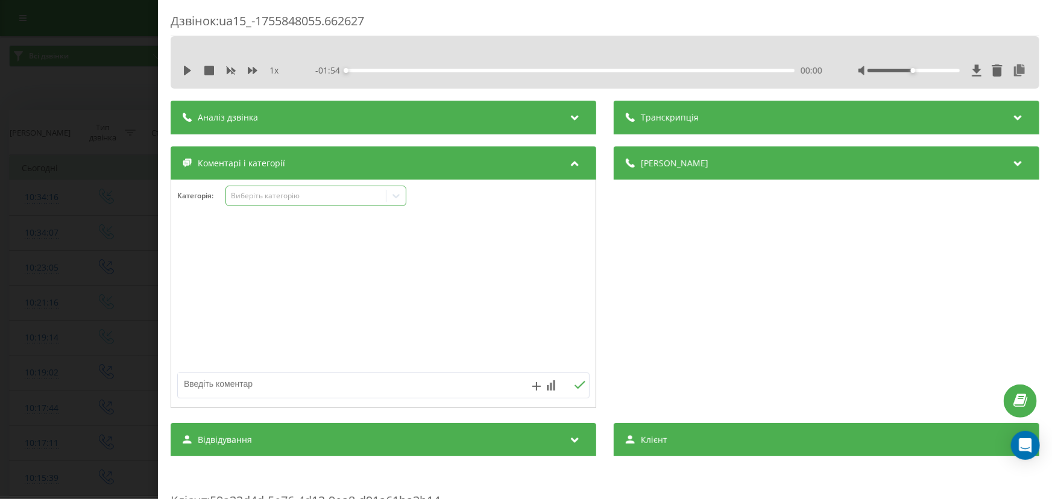
click at [268, 204] on div "Виберіть категорію" at bounding box center [316, 196] width 181 height 21
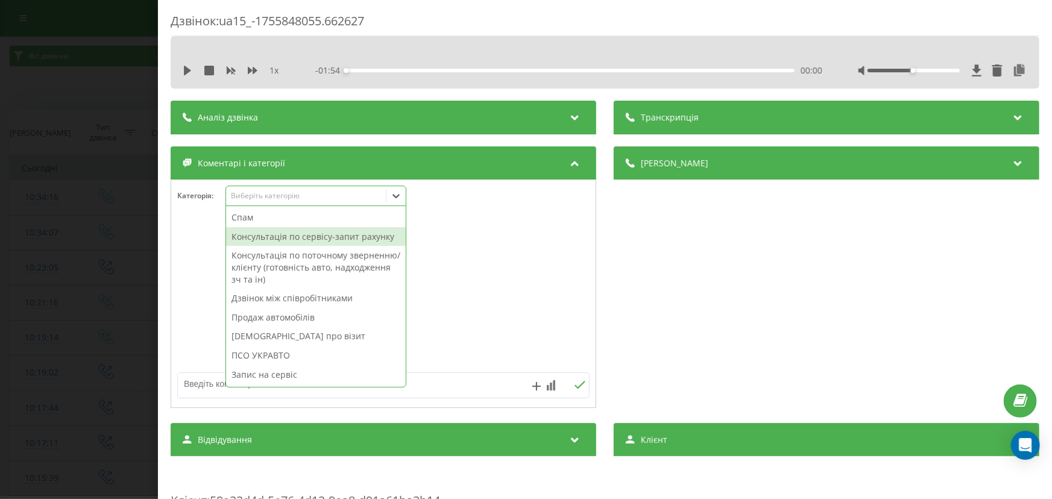
click at [268, 236] on div "Консультація по сервісу-запит рахунку" at bounding box center [316, 236] width 180 height 19
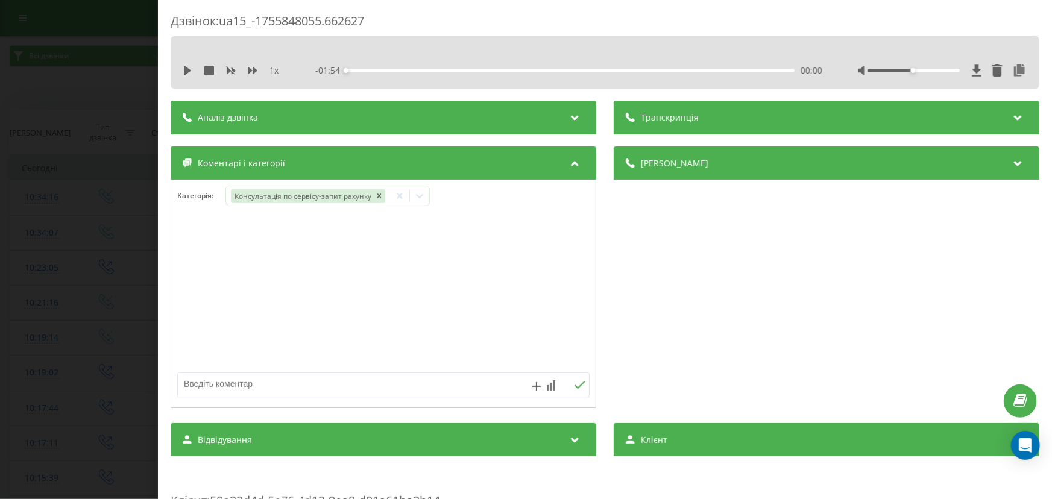
click at [206, 382] on textarea at bounding box center [342, 384] width 329 height 22
paste textarea "Кл –Концевич Інна Миколаївна № -380502960001 А\м –TIIDA № ВО3226 VIN 3N1FCAC11U…"
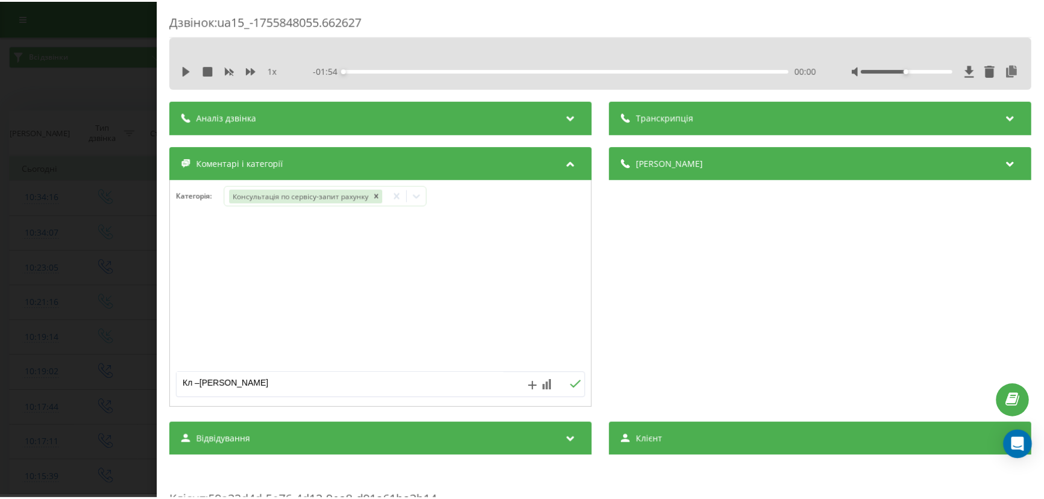
scroll to position [52, 0]
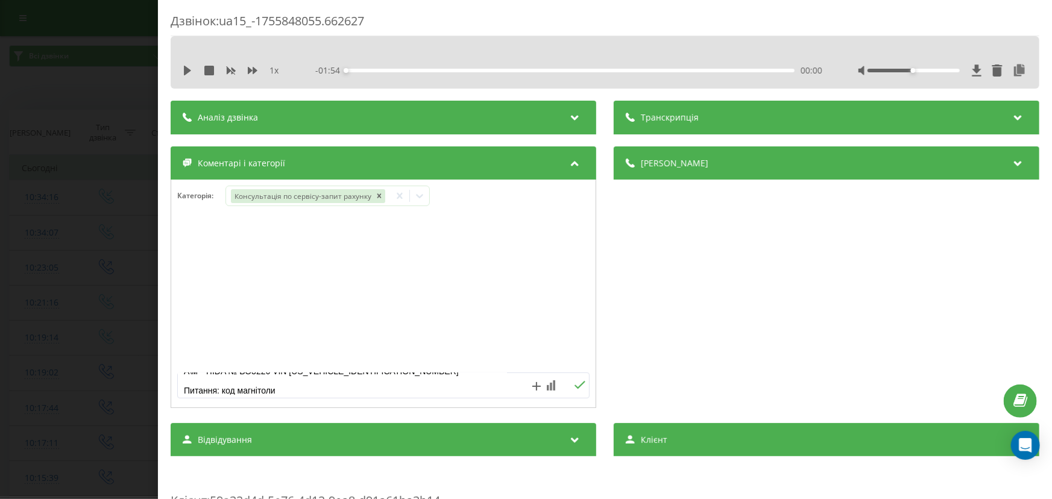
type textarea "Кл –Концевич Інна Миколаївна № -380502960001 А\м –TIIDA № ВО3226 VIN 3N1FCAC11U…"
click at [575, 388] on icon at bounding box center [580, 385] width 11 height 8
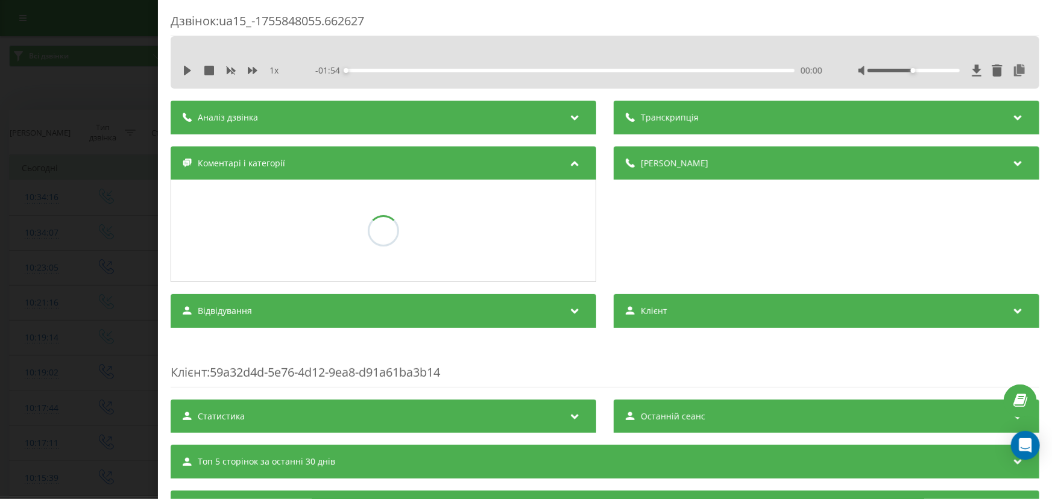
click at [94, 285] on div "Дзвінок : ua15_-1755848055.662627 1 x - 01:54 00:00 00:00 Транскрипція Для AI-а…" at bounding box center [526, 249] width 1052 height 499
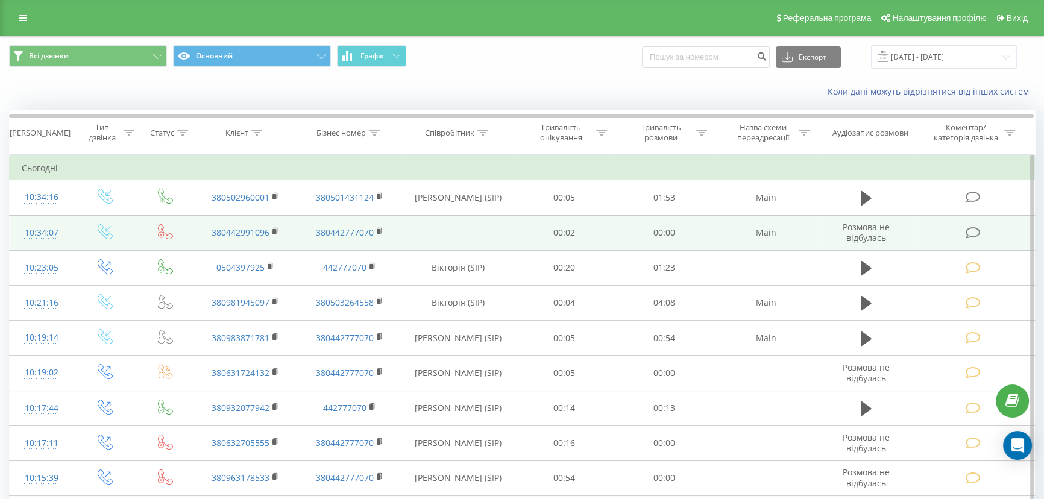
click at [970, 231] on icon at bounding box center [973, 233] width 15 height 13
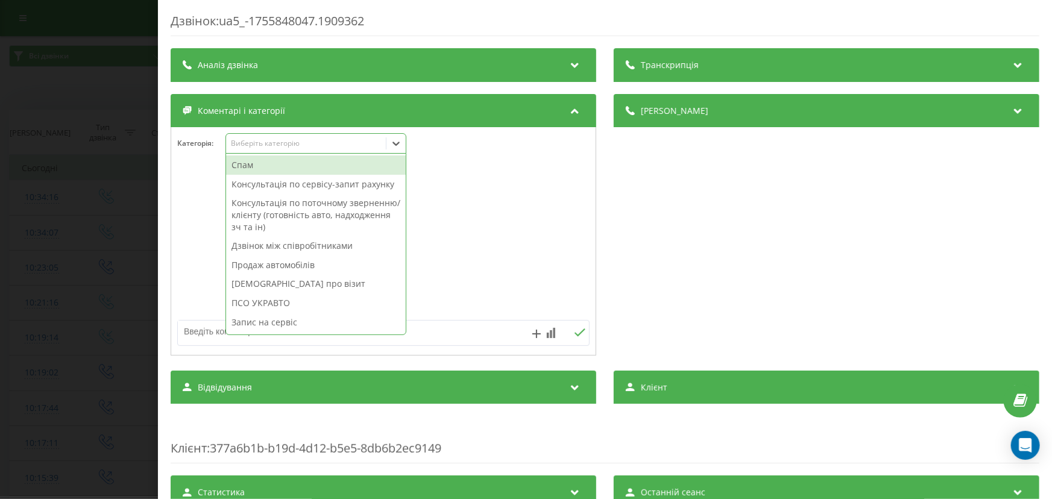
click at [270, 152] on div "Виберіть категорію" at bounding box center [316, 143] width 181 height 21
click at [265, 168] on div "Спам" at bounding box center [316, 165] width 180 height 19
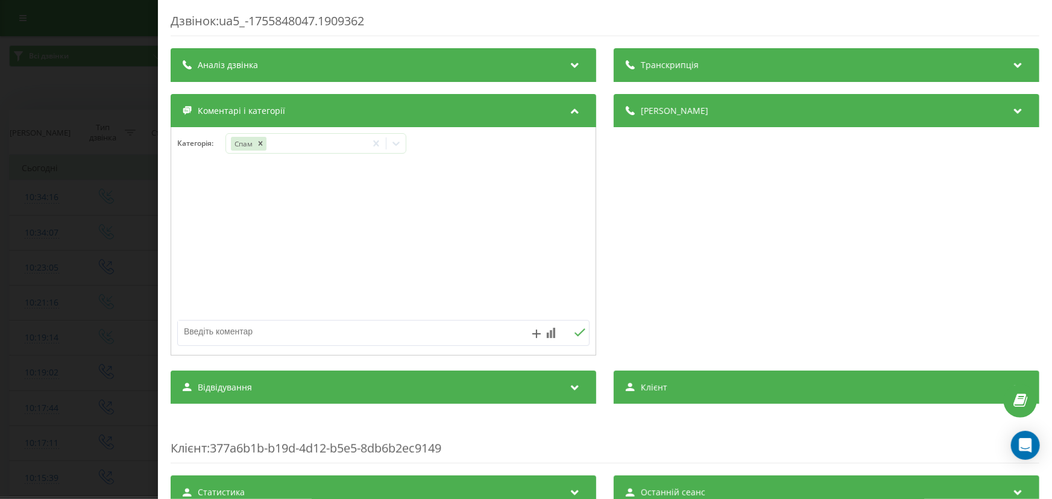
click at [112, 168] on div "Дзвінок : ua5_-1755848047.1909362 Транскрипція Для AI-аналізу майбутніх дзвінкі…" at bounding box center [526, 249] width 1052 height 499
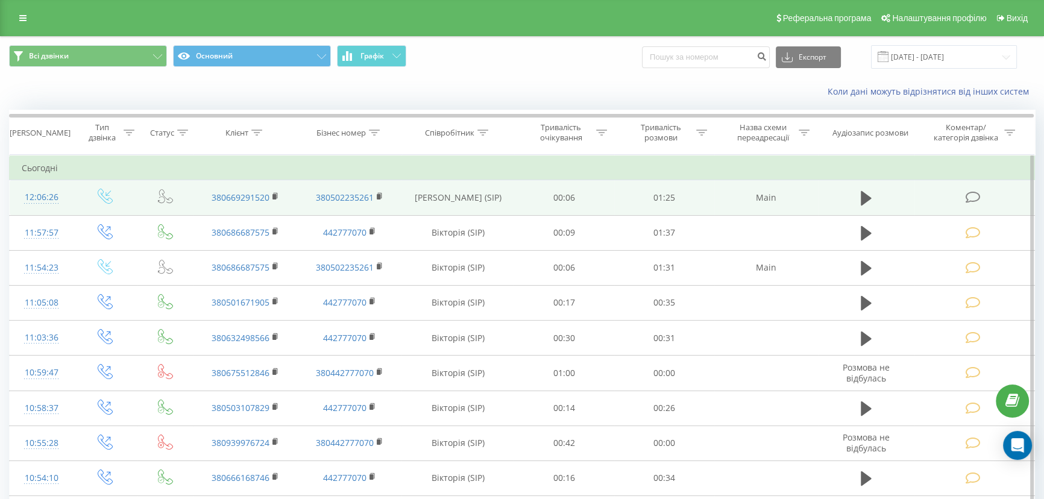
click at [967, 197] on icon at bounding box center [973, 197] width 15 height 13
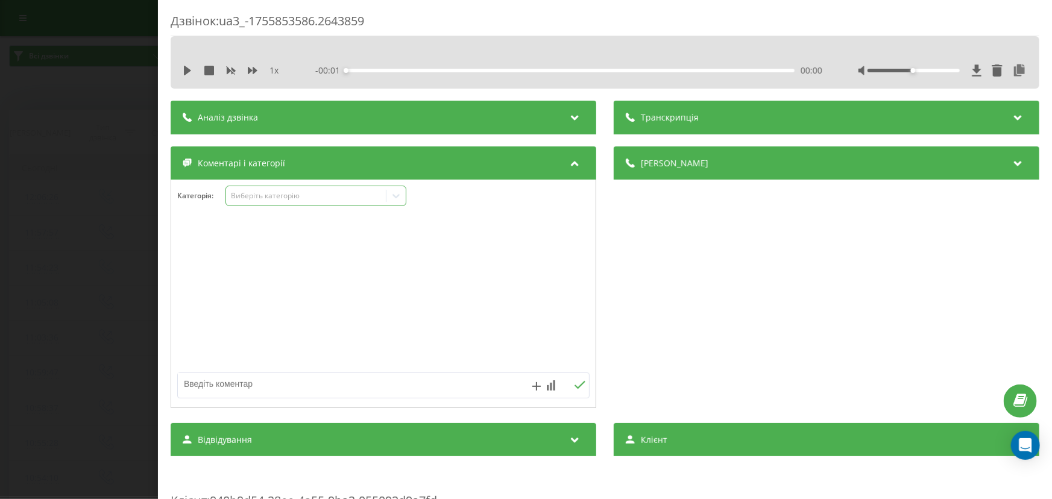
click at [276, 203] on div "Виберіть категорію" at bounding box center [316, 196] width 181 height 21
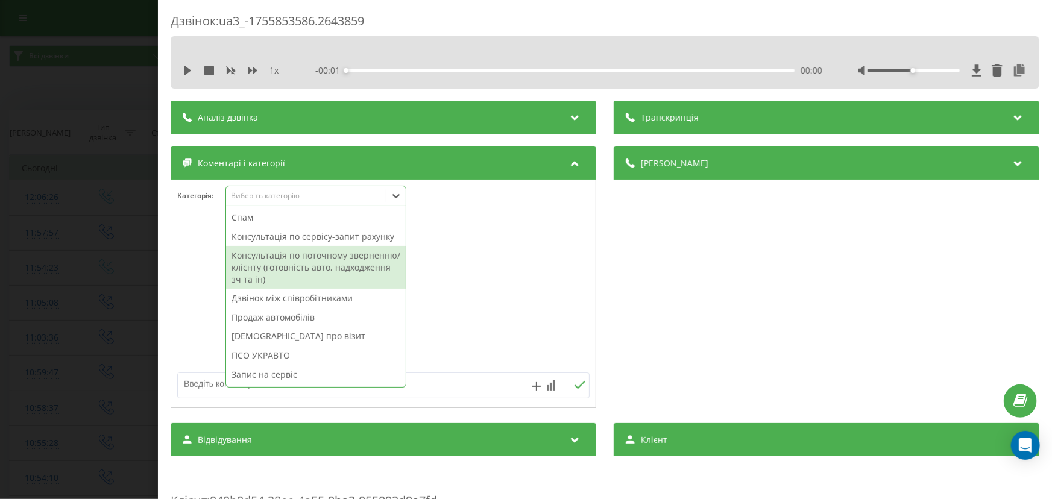
click at [283, 256] on div "Консультація по поточному зверненню/клієнту (готовність авто, надходження зч та…" at bounding box center [316, 267] width 180 height 43
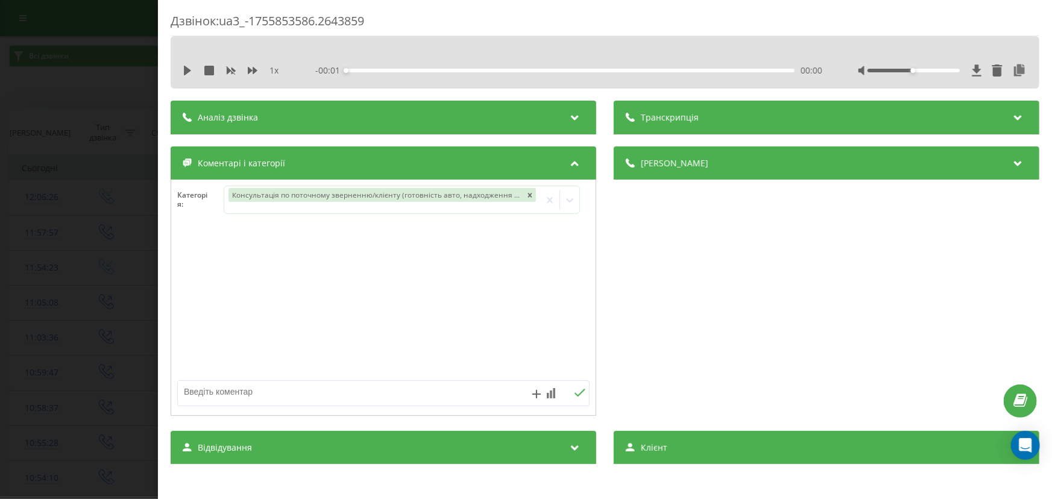
click at [208, 385] on textarea at bounding box center [342, 392] width 329 height 22
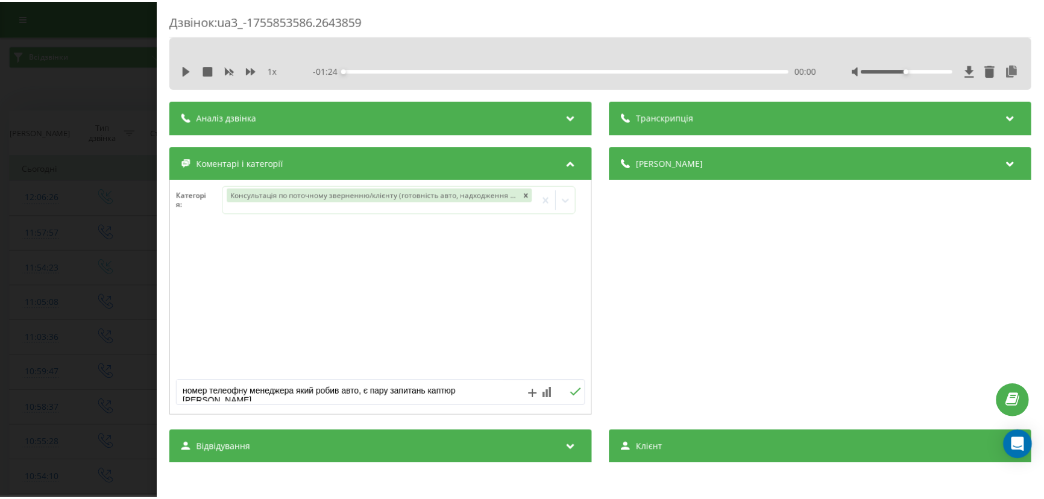
scroll to position [4, 0]
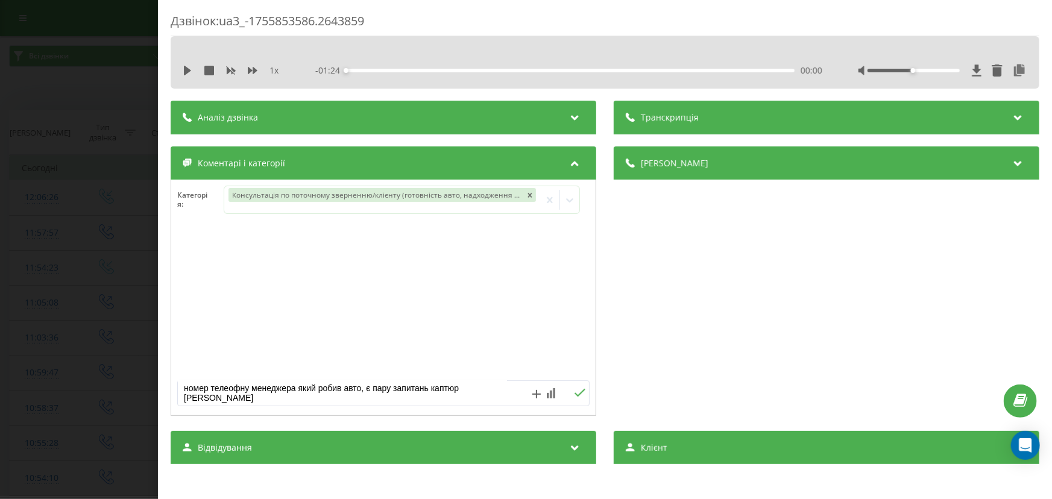
type textarea "номер телеофну менеджера який робив авто, є пару запитань каптюр [PERSON_NAME]"
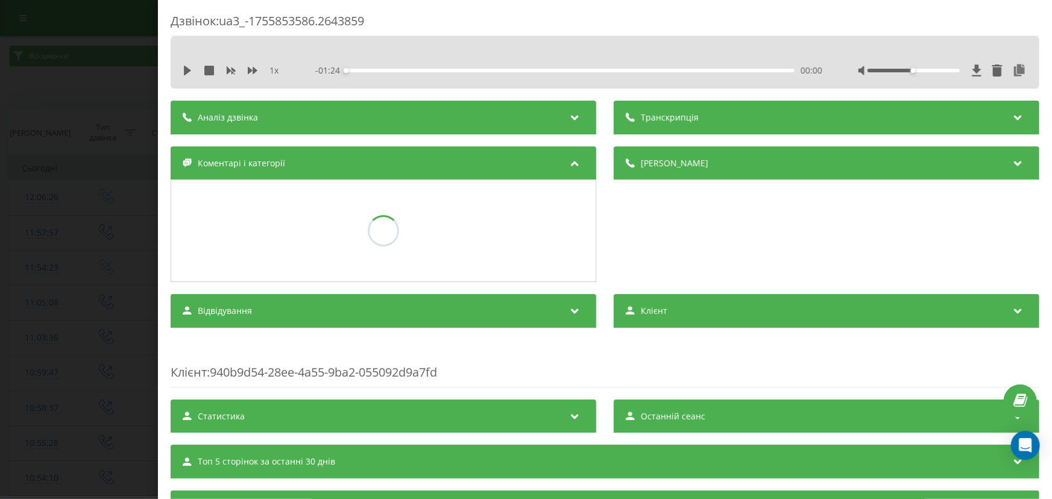
click at [115, 299] on div "Дзвінок : ua3_-1755853586.2643859 1 x - 01:24 00:00 00:00 Транскрипція Для AI-а…" at bounding box center [526, 249] width 1052 height 499
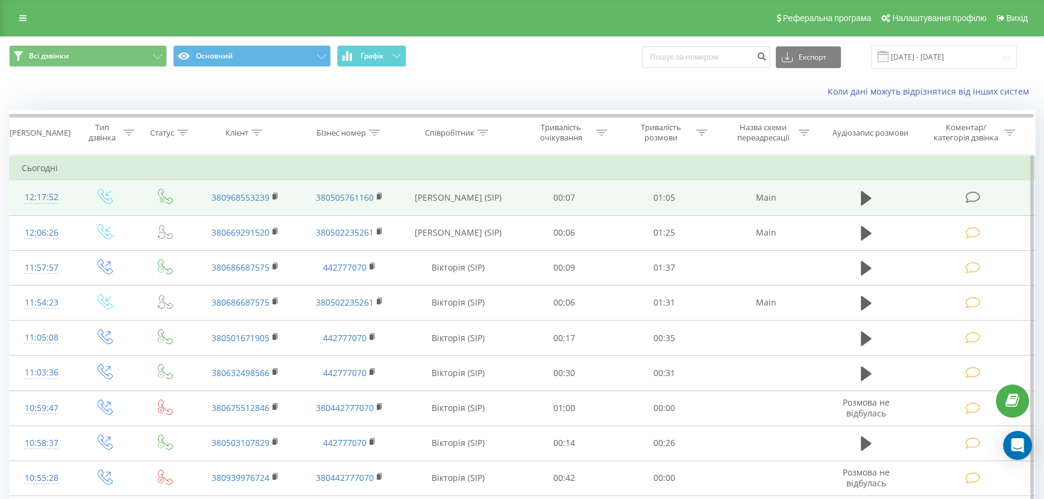
click at [975, 199] on icon at bounding box center [973, 197] width 15 height 13
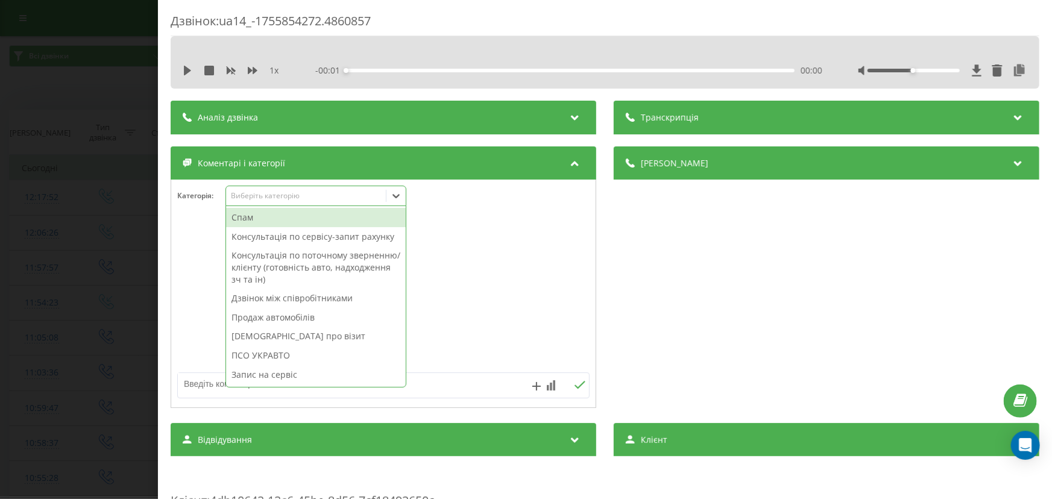
click at [254, 199] on div "Виберіть категорію" at bounding box center [305, 196] width 151 height 10
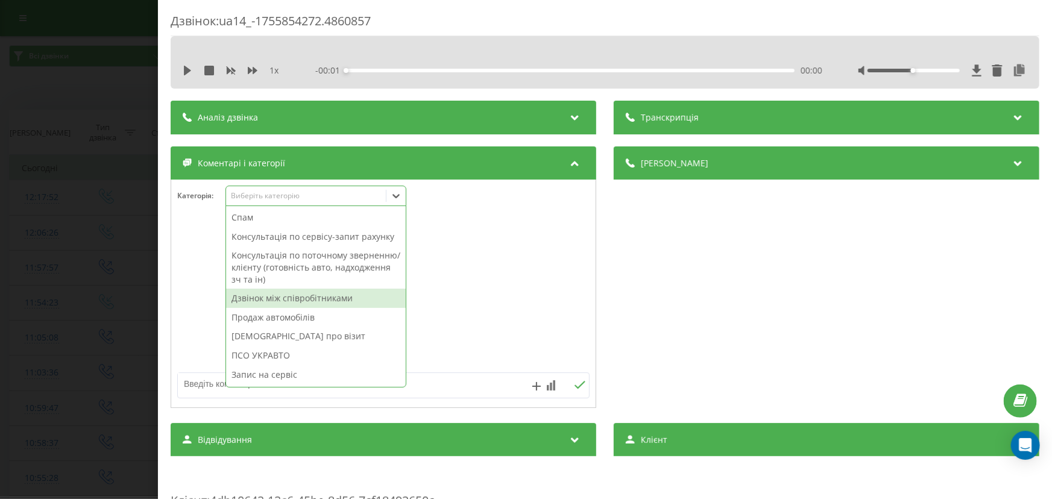
click at [291, 301] on div "Дзвінок між співробітниками" at bounding box center [316, 298] width 180 height 19
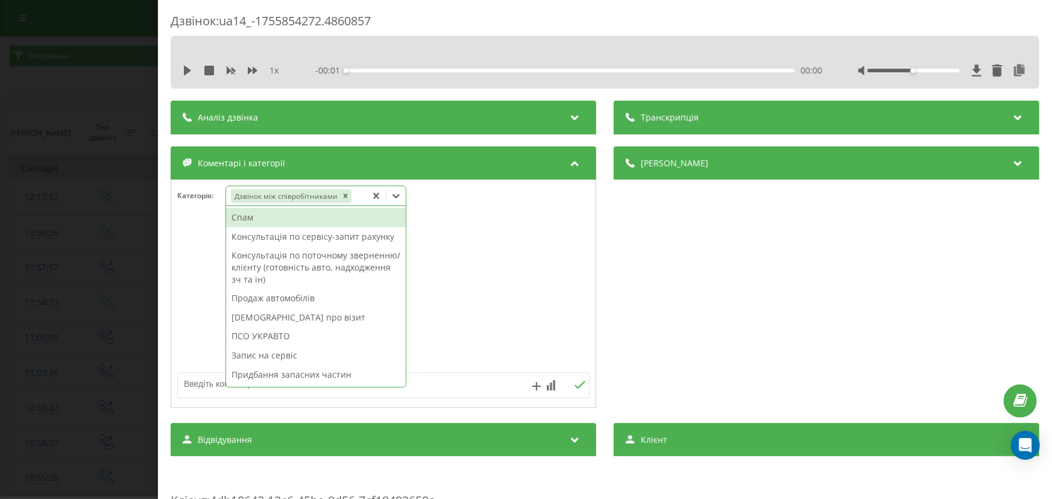
click at [109, 270] on div "Дзвінок : ua14_-1755854272.4860857 1 x - 00:01 00:00 00:00 Транскрипція Для AI-…" at bounding box center [526, 249] width 1052 height 499
